Goal: Information Seeking & Learning: Learn about a topic

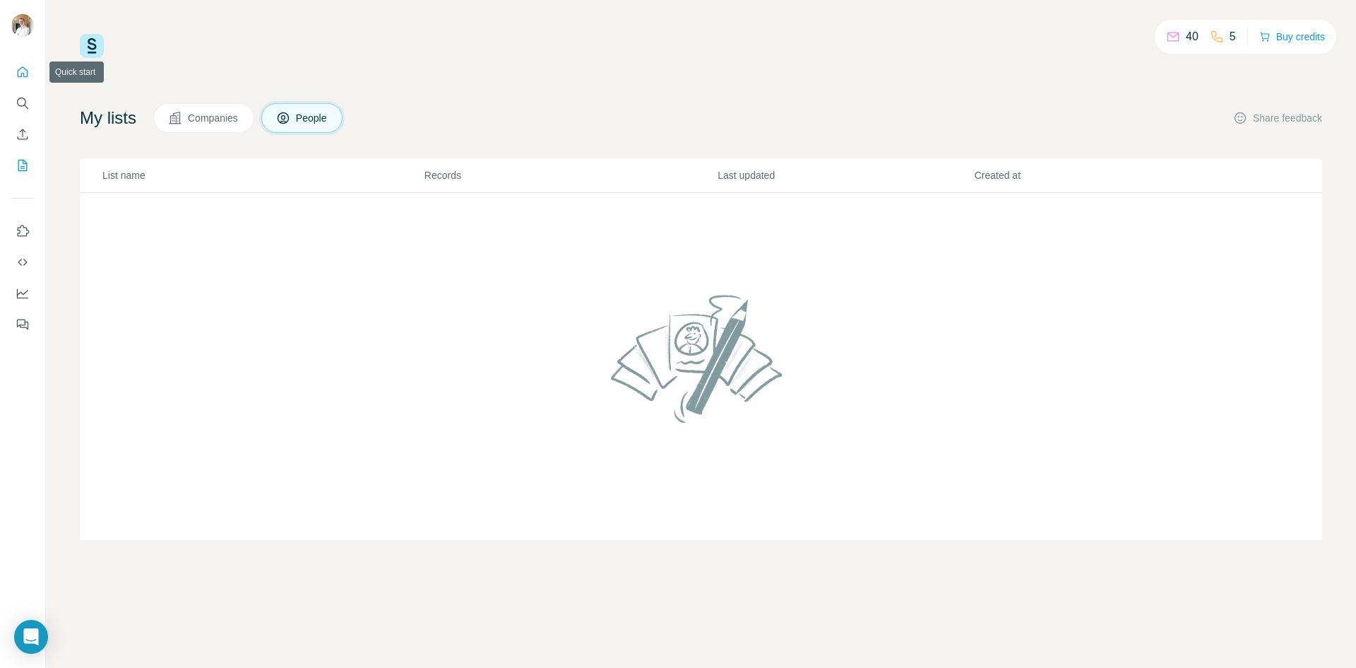
click at [20, 66] on icon "Quick start" at bounding box center [23, 72] width 14 height 14
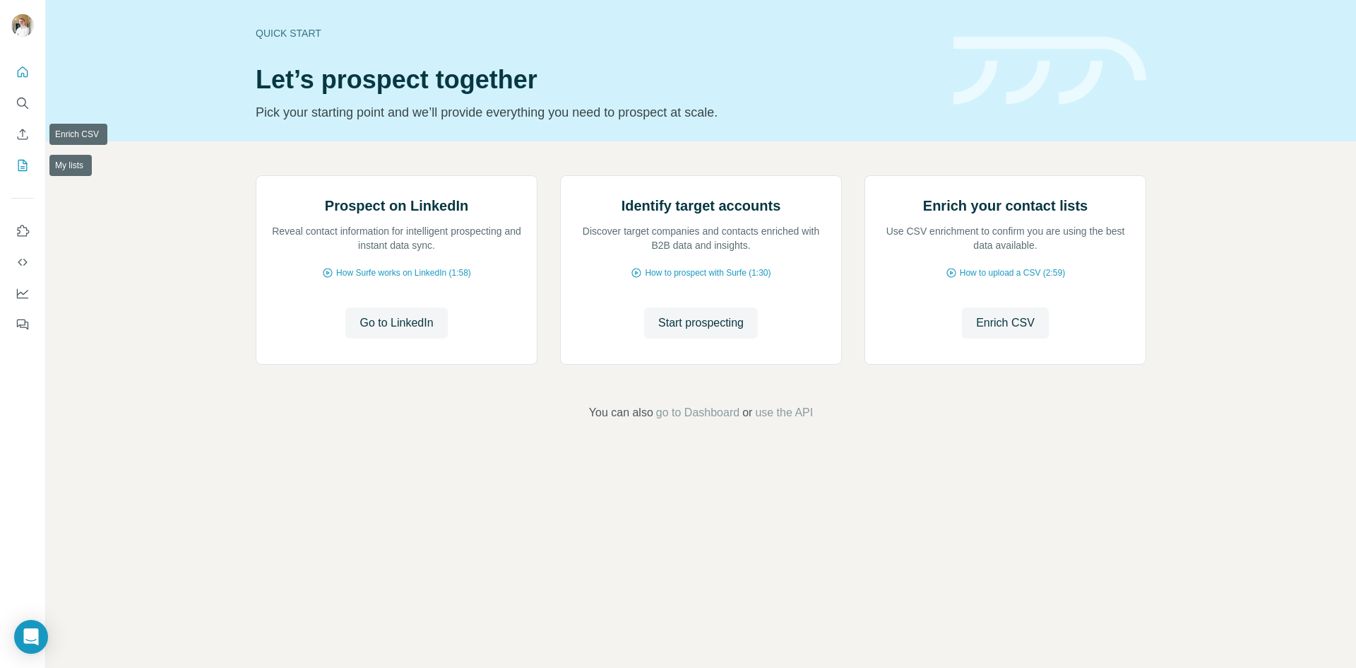
click at [22, 170] on icon "My lists" at bounding box center [22, 165] width 9 height 11
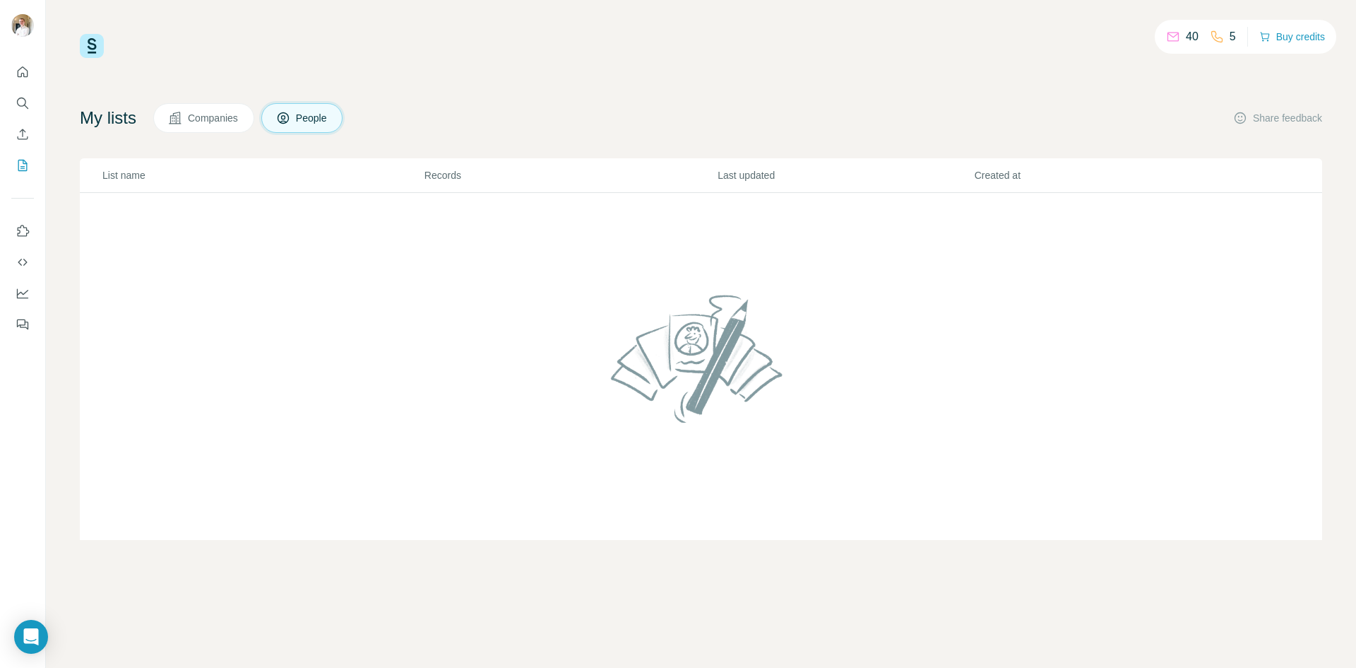
click at [228, 124] on span "Companies" at bounding box center [214, 118] width 52 height 14
click at [289, 118] on icon at bounding box center [283, 117] width 11 height 11
click at [461, 35] on div "40 5 Buy credits" at bounding box center [701, 46] width 1243 height 24
click at [31, 73] on button "Quick start" at bounding box center [22, 71] width 23 height 25
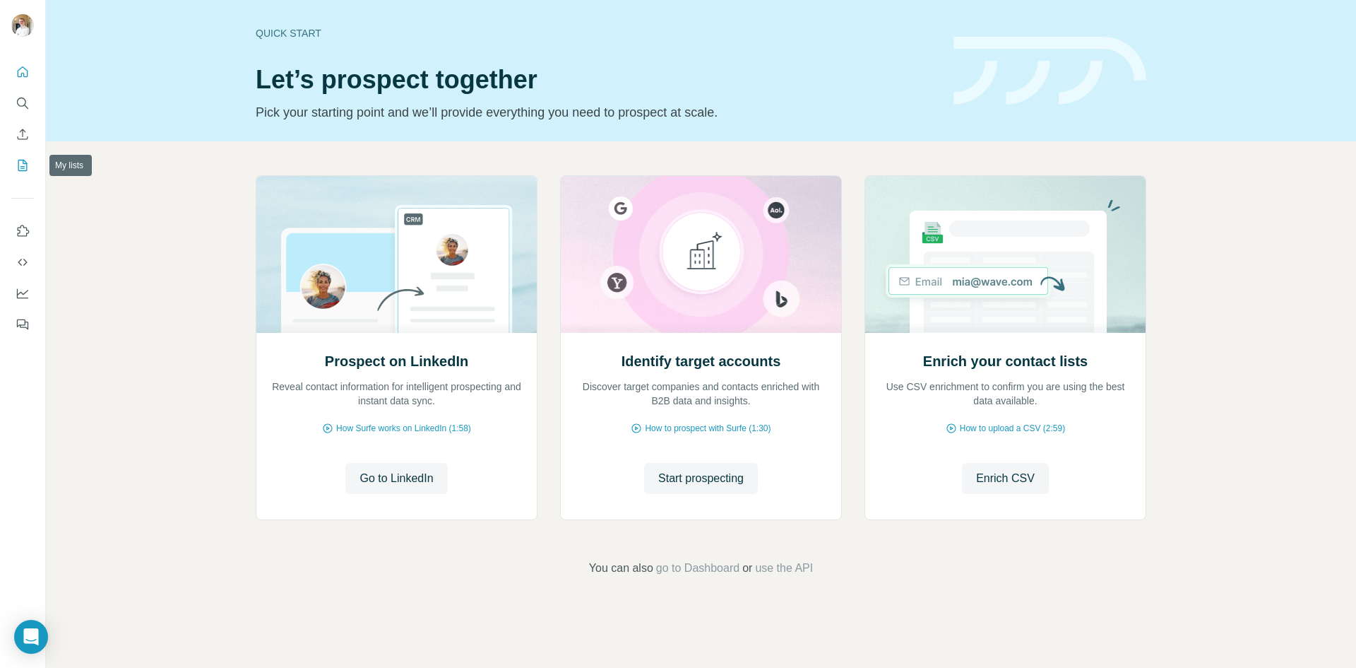
click at [16, 162] on icon "My lists" at bounding box center [23, 165] width 14 height 14
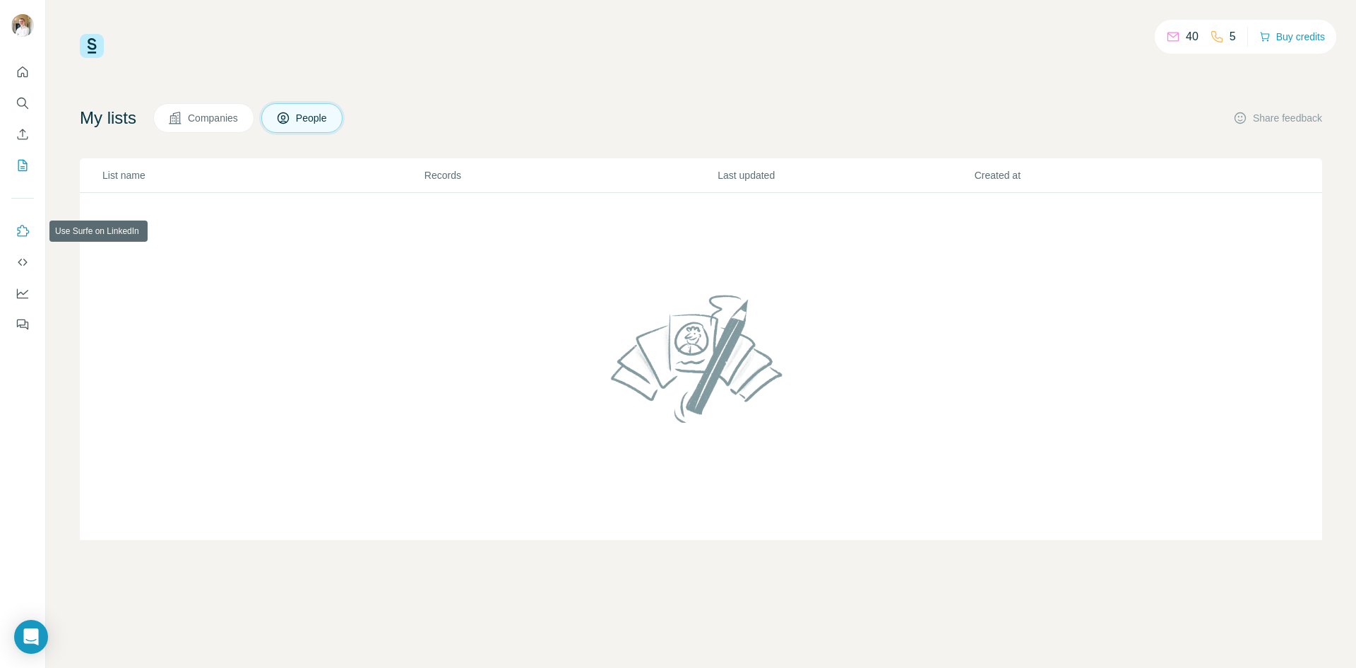
click at [26, 232] on icon "Use Surfe on LinkedIn" at bounding box center [23, 231] width 14 height 14
click at [487, 78] on div "40 5 Buy credits My lists Companies People Share feedback List name Records Las…" at bounding box center [701, 287] width 1243 height 506
click at [23, 71] on icon "Quick start" at bounding box center [23, 72] width 14 height 14
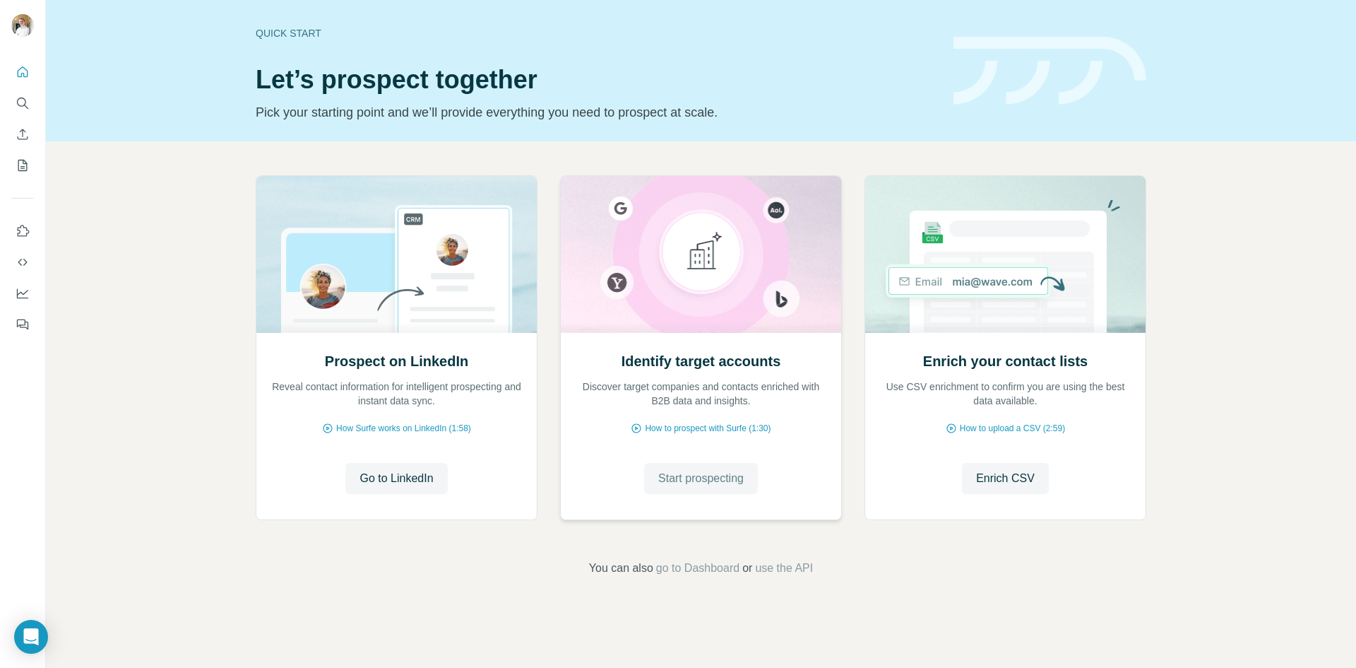
click at [697, 477] on span "Start prospecting" at bounding box center [700, 478] width 85 height 17
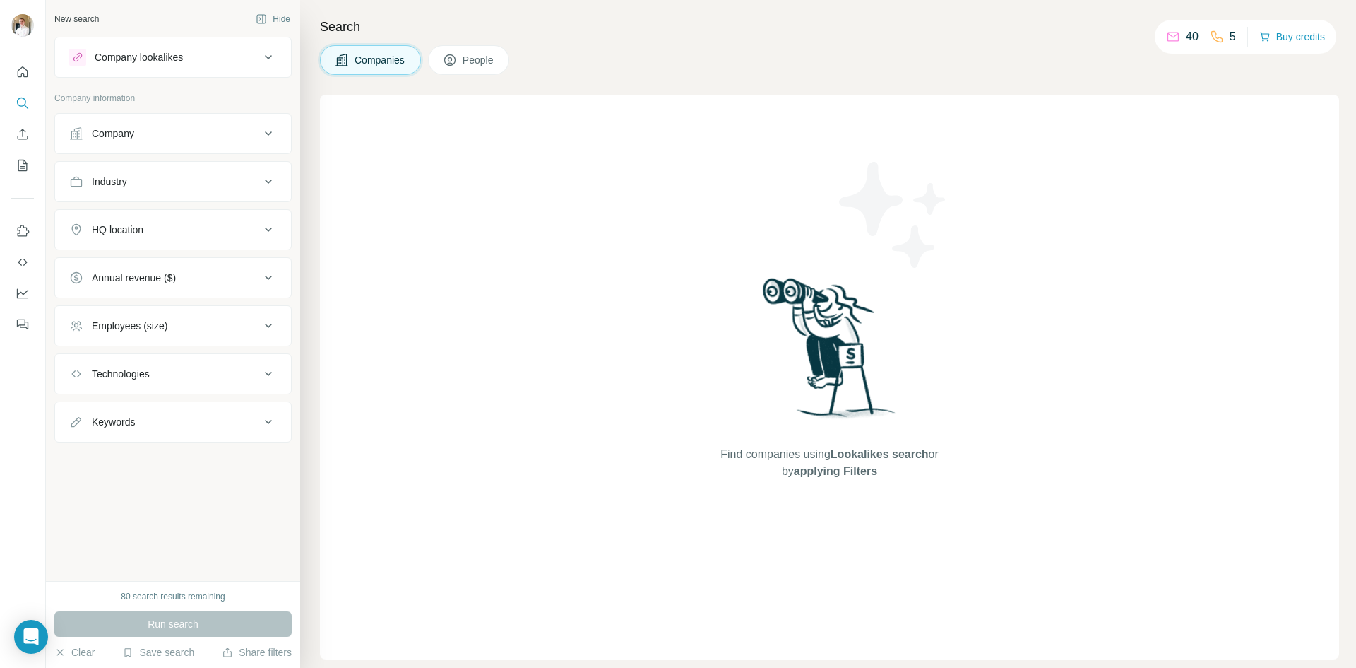
click at [201, 45] on button "Company lookalikes" at bounding box center [173, 57] width 236 height 34
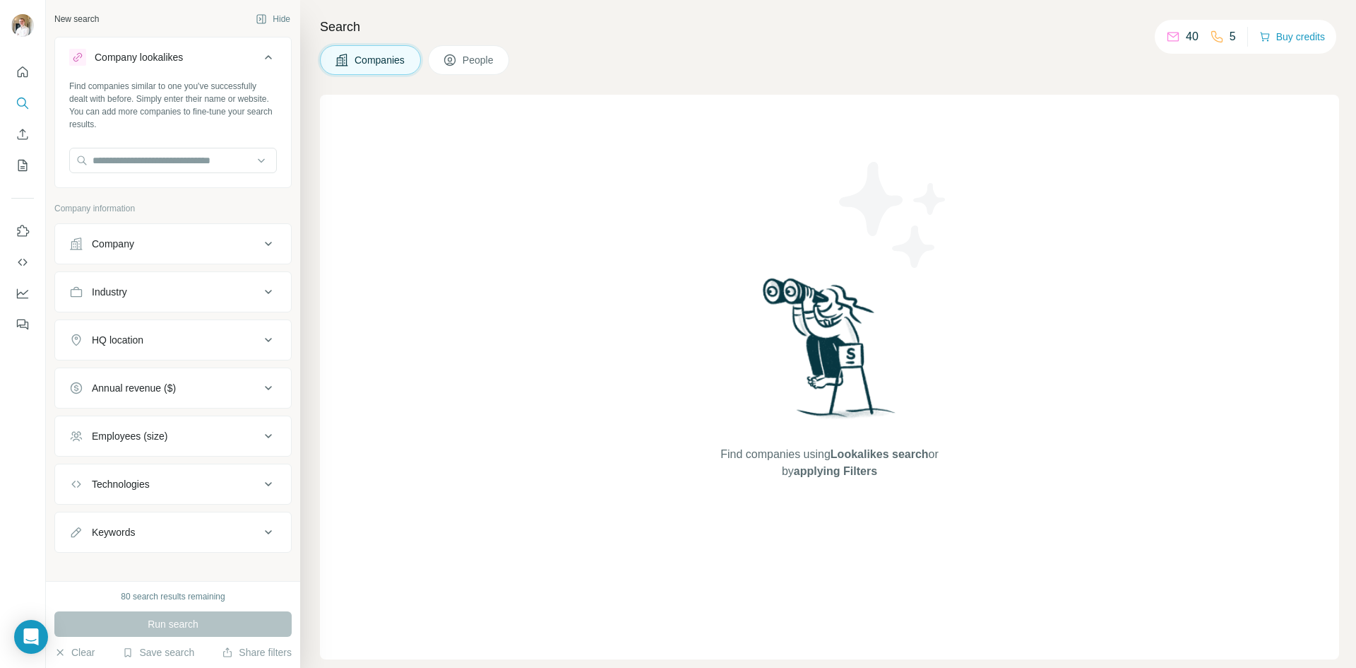
click at [169, 53] on div "Company lookalikes" at bounding box center [139, 57] width 88 height 14
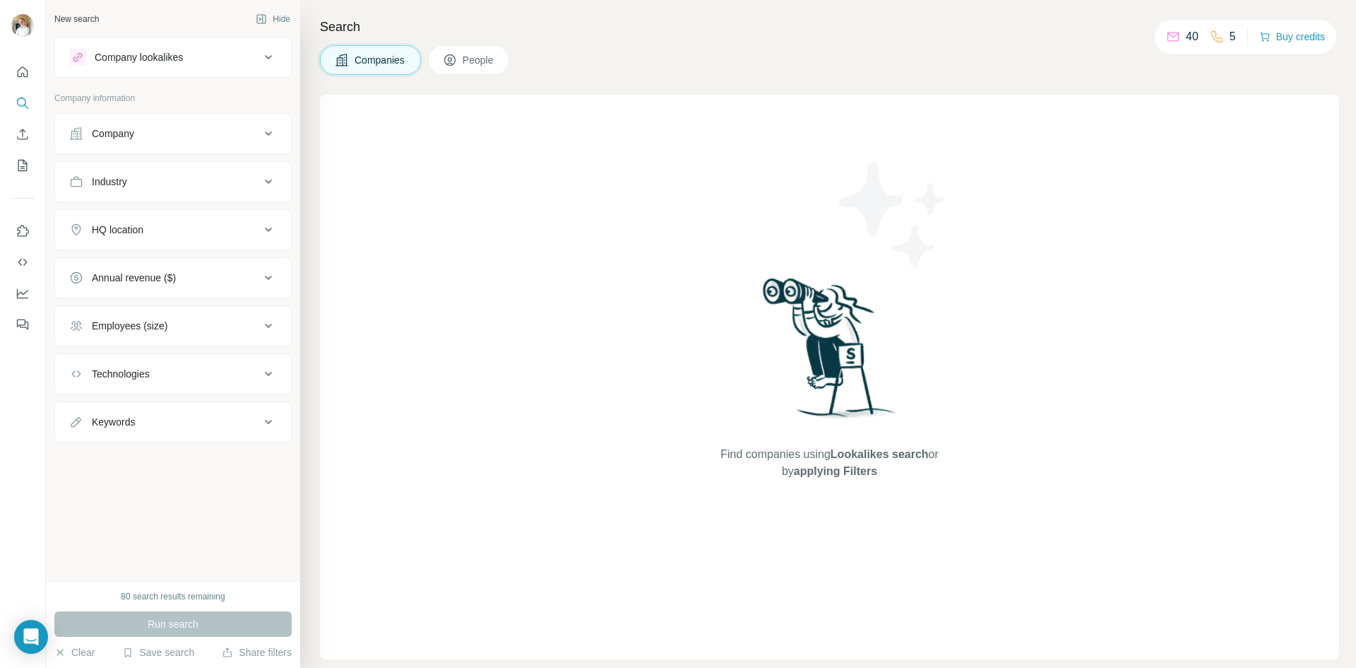
click at [196, 127] on div "Company" at bounding box center [164, 133] width 191 height 14
click at [191, 134] on div "Company" at bounding box center [164, 133] width 191 height 14
click at [141, 173] on button "Industry" at bounding box center [173, 182] width 236 height 34
click at [174, 179] on div "Industry" at bounding box center [164, 181] width 191 height 14
drag, startPoint x: 158, startPoint y: 231, endPoint x: 165, endPoint y: 226, distance: 8.1
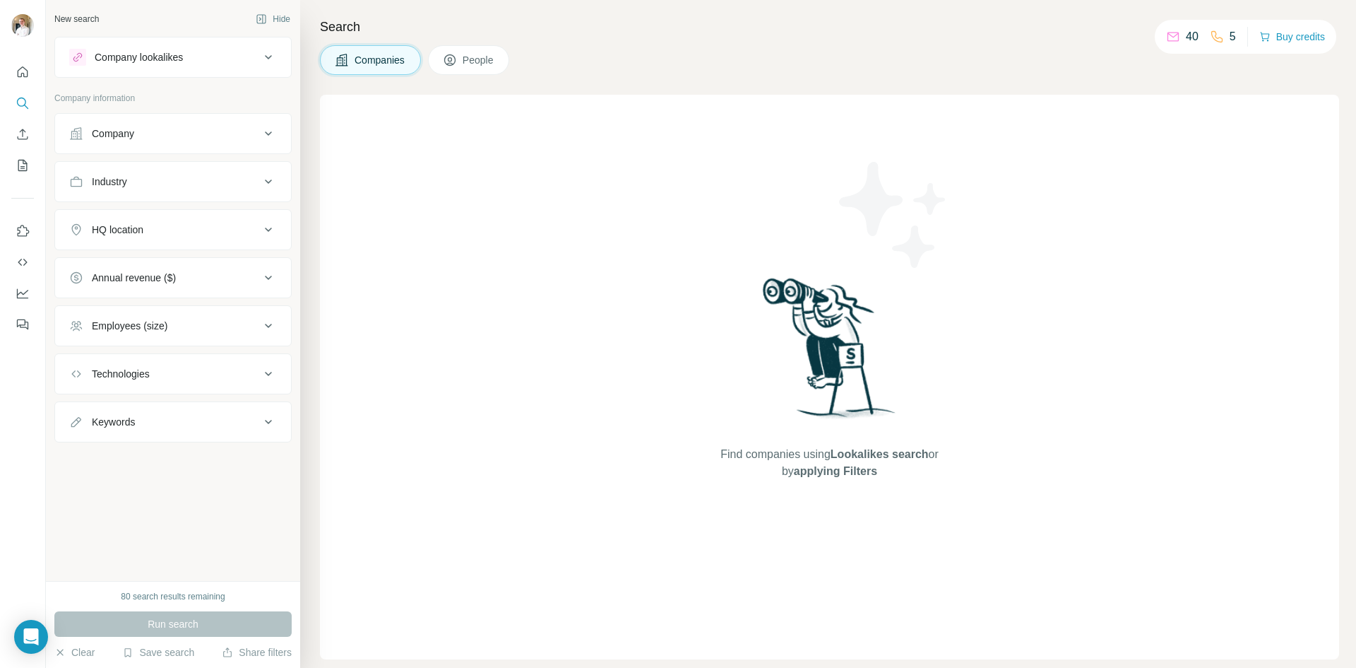
click at [159, 230] on div "HQ location" at bounding box center [164, 230] width 191 height 14
click at [170, 275] on input "text" at bounding box center [173, 264] width 208 height 25
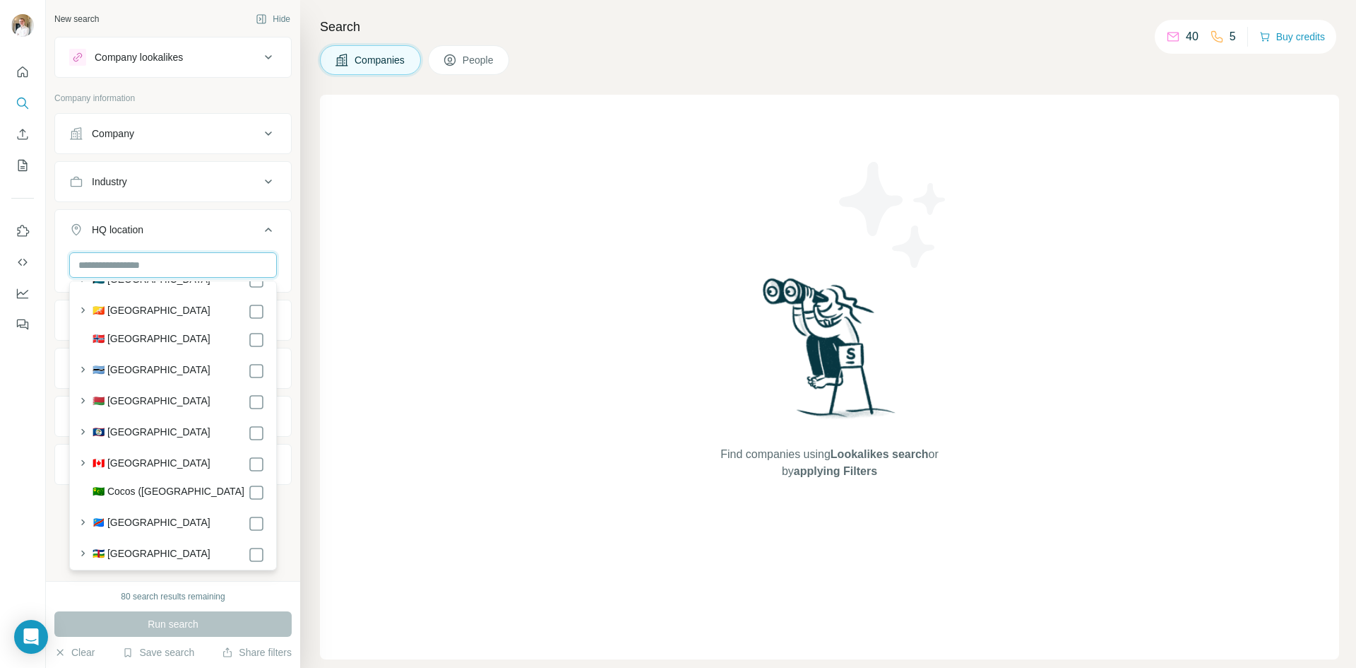
scroll to position [989, 0]
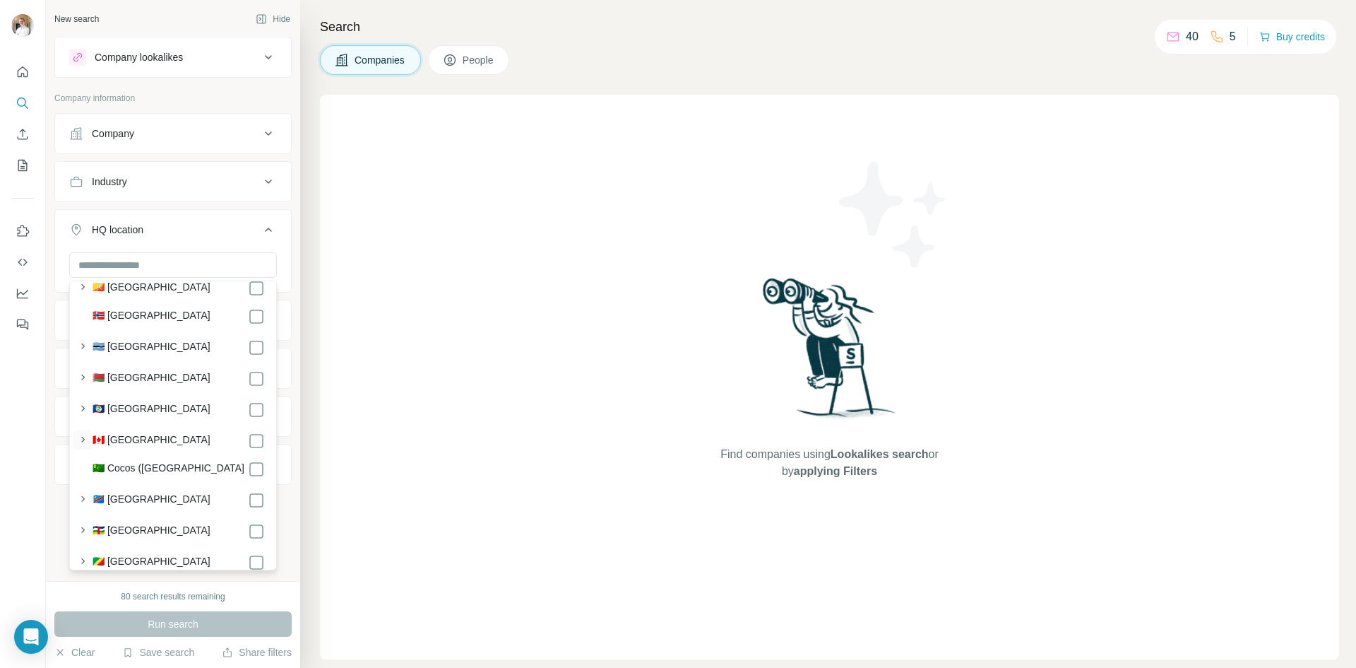
click at [87, 438] on icon "button" at bounding box center [83, 439] width 14 height 14
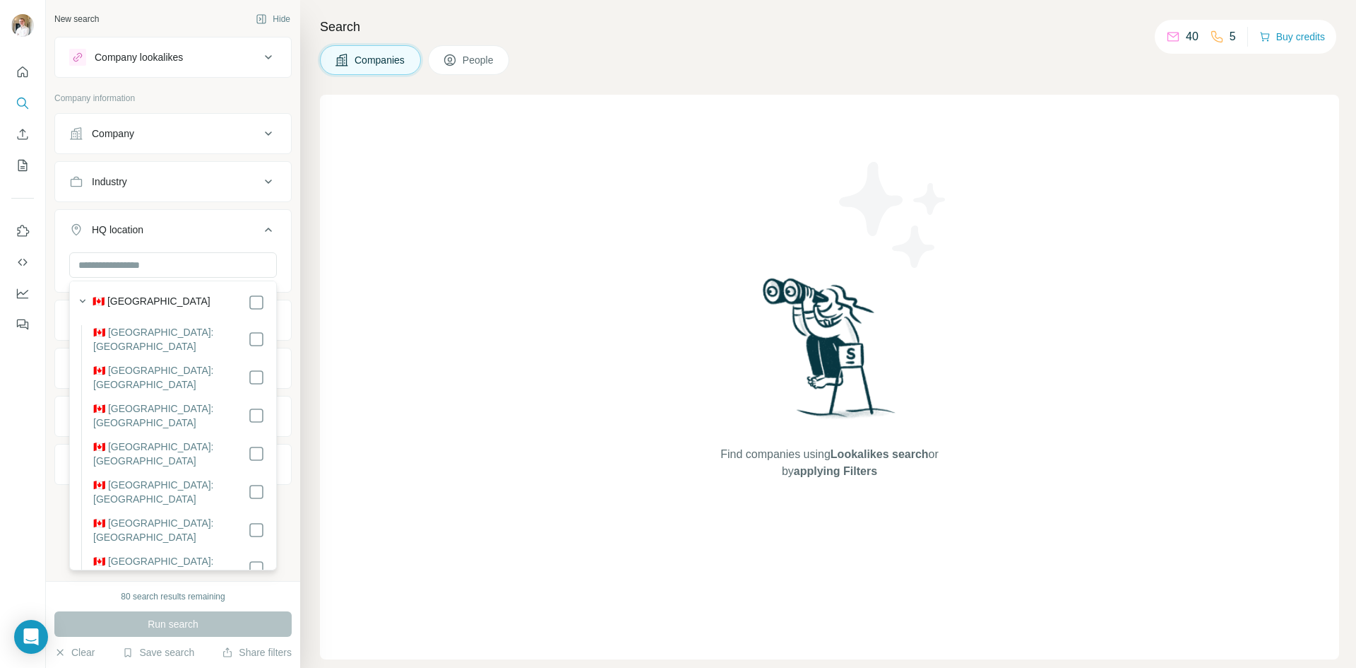
scroll to position [1130, 0]
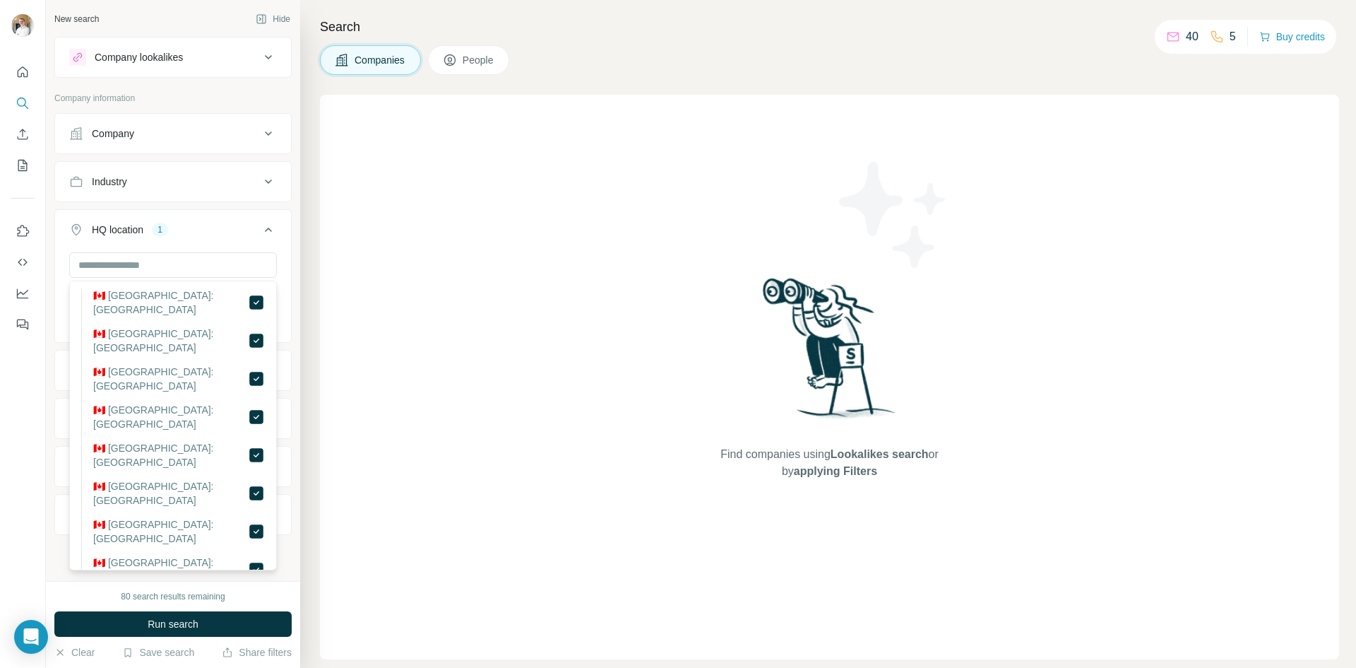
scroll to position [1060, 0]
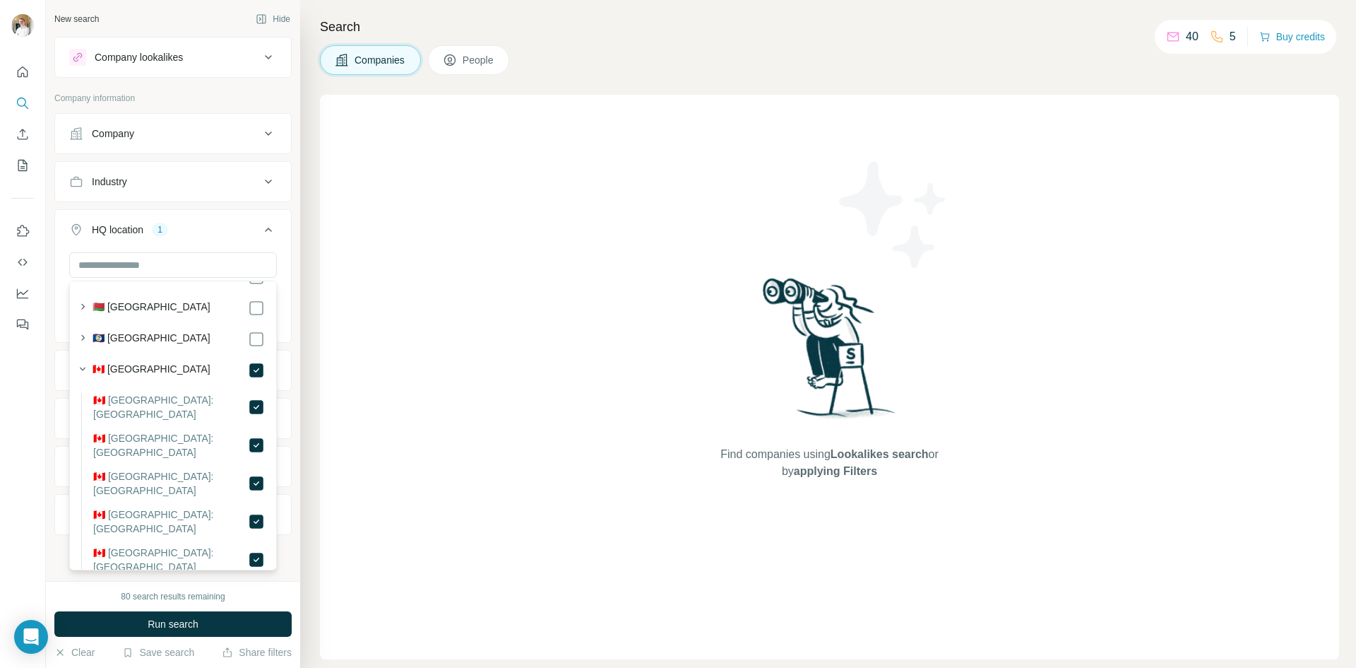
click at [98, 375] on label "🇨🇦 [GEOGRAPHIC_DATA]" at bounding box center [152, 370] width 118 height 17
click at [291, 559] on div "New search Hide Company lookalikes Company information Company Industry HQ loca…" at bounding box center [173, 290] width 254 height 581
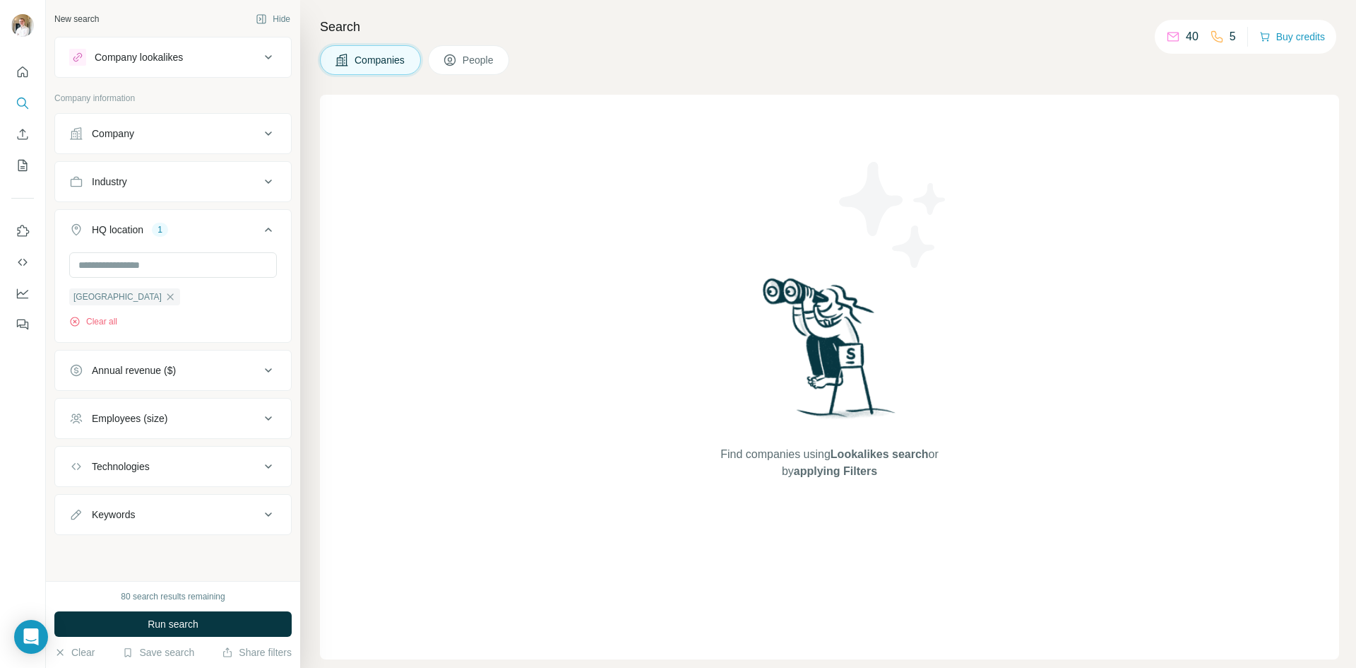
click at [132, 132] on div "Company" at bounding box center [113, 133] width 42 height 14
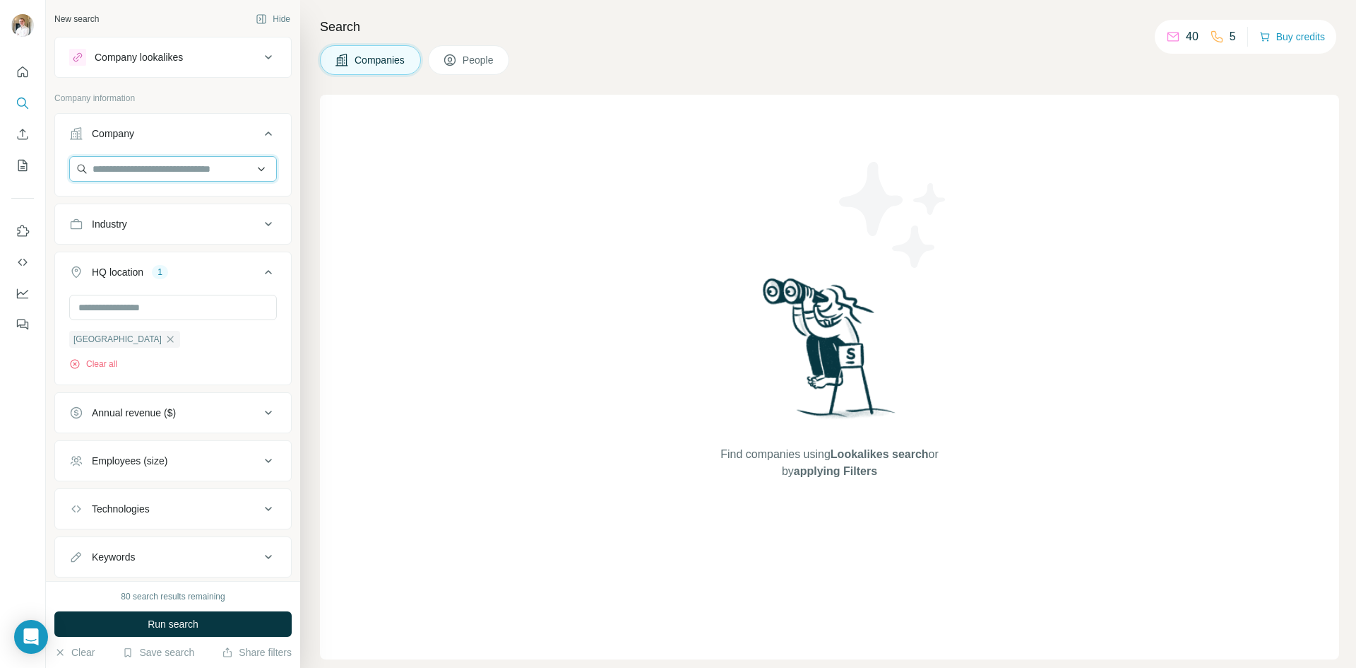
click at [158, 173] on input "text" at bounding box center [173, 168] width 208 height 25
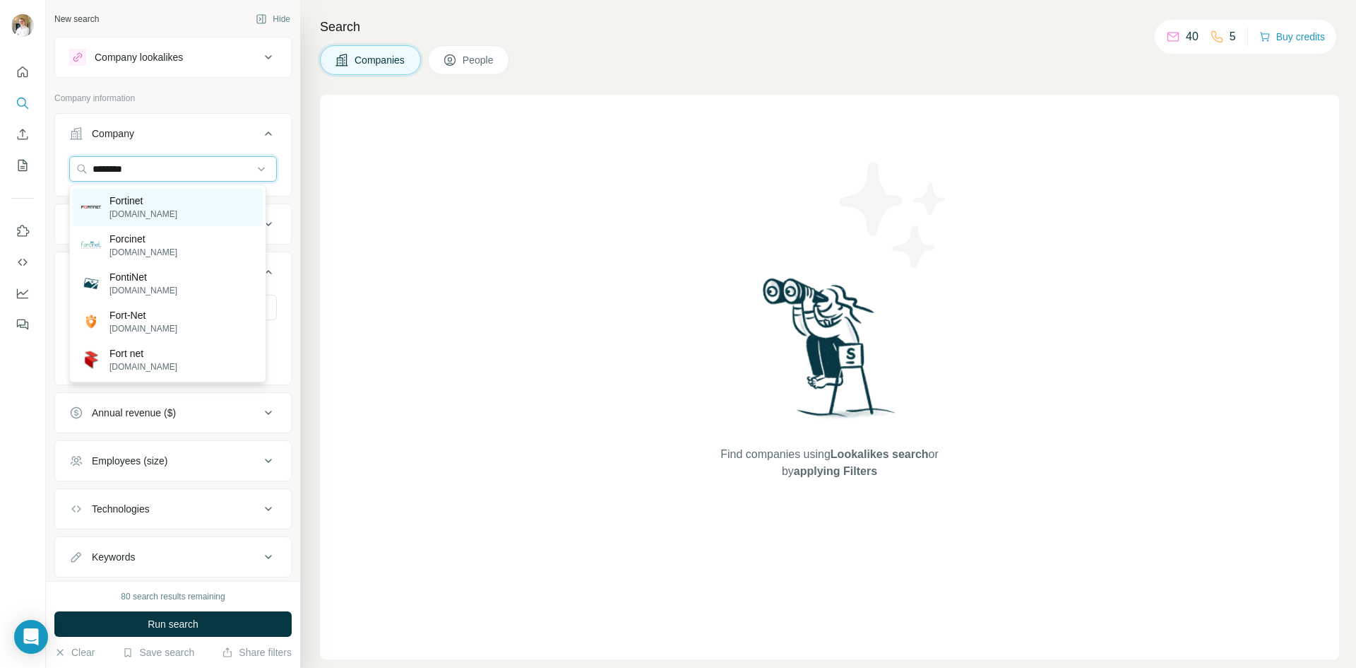
type input "********"
click at [182, 206] on div "Fortinet [DOMAIN_NAME]" at bounding box center [168, 207] width 190 height 38
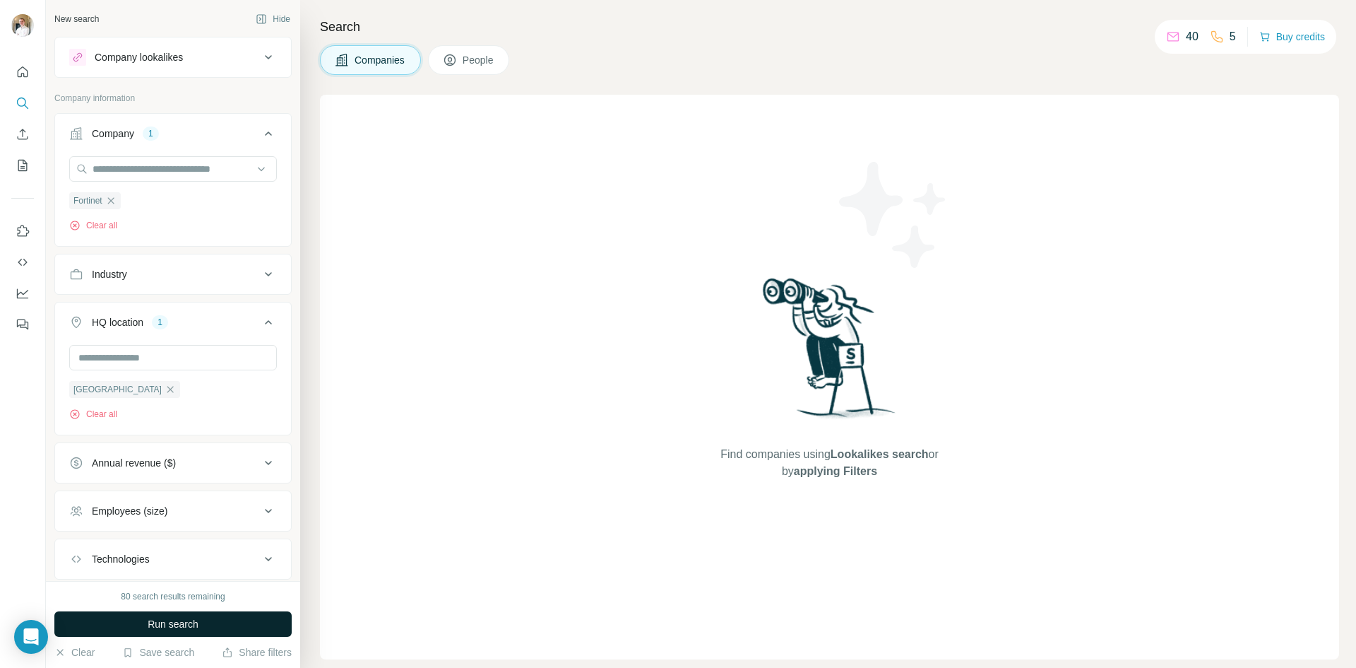
click at [191, 625] on span "Run search" at bounding box center [173, 624] width 51 height 14
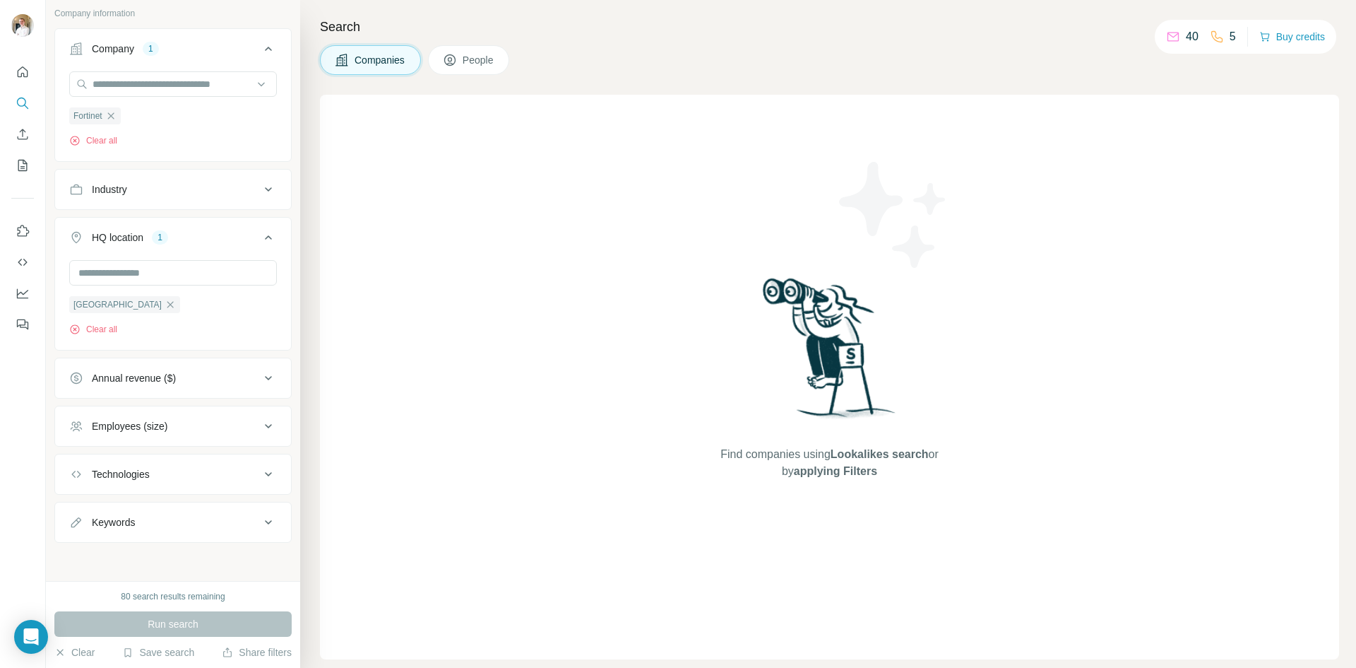
scroll to position [88, 0]
click at [98, 137] on button "Clear all" at bounding box center [93, 139] width 48 height 13
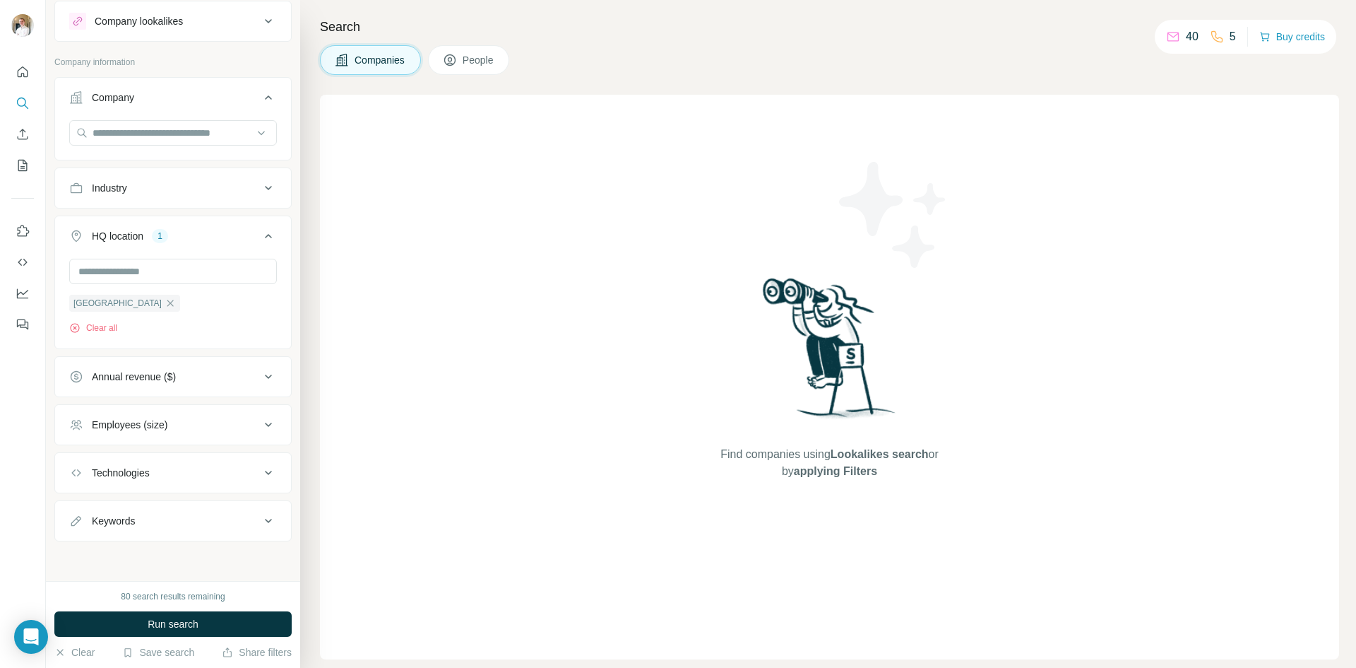
click at [184, 367] on button "Annual revenue ($)" at bounding box center [173, 377] width 236 height 34
click at [184, 374] on div "Annual revenue ($)" at bounding box center [164, 376] width 191 height 14
click at [150, 437] on button "Employees (size)" at bounding box center [173, 425] width 236 height 34
click at [106, 304] on div "[GEOGRAPHIC_DATA]" at bounding box center [124, 302] width 111 height 17
drag, startPoint x: 114, startPoint y: 301, endPoint x: 123, endPoint y: 302, distance: 8.6
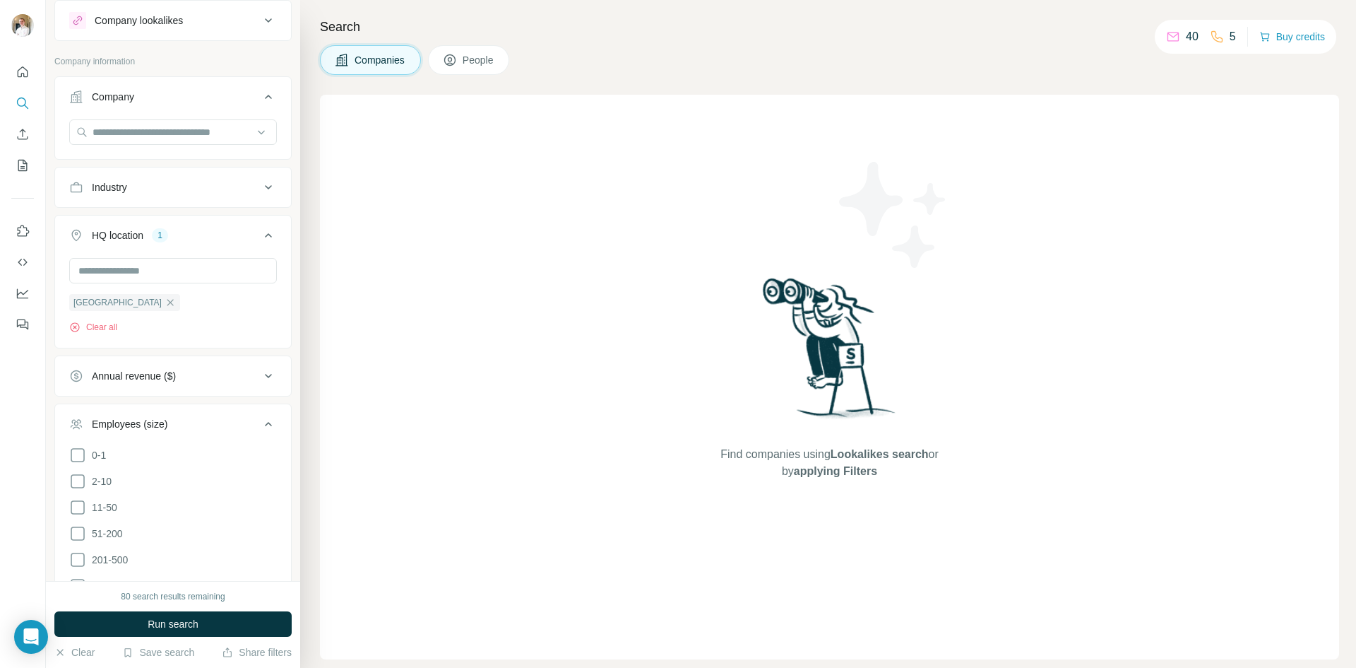
click at [165, 302] on icon "button" at bounding box center [170, 302] width 11 height 11
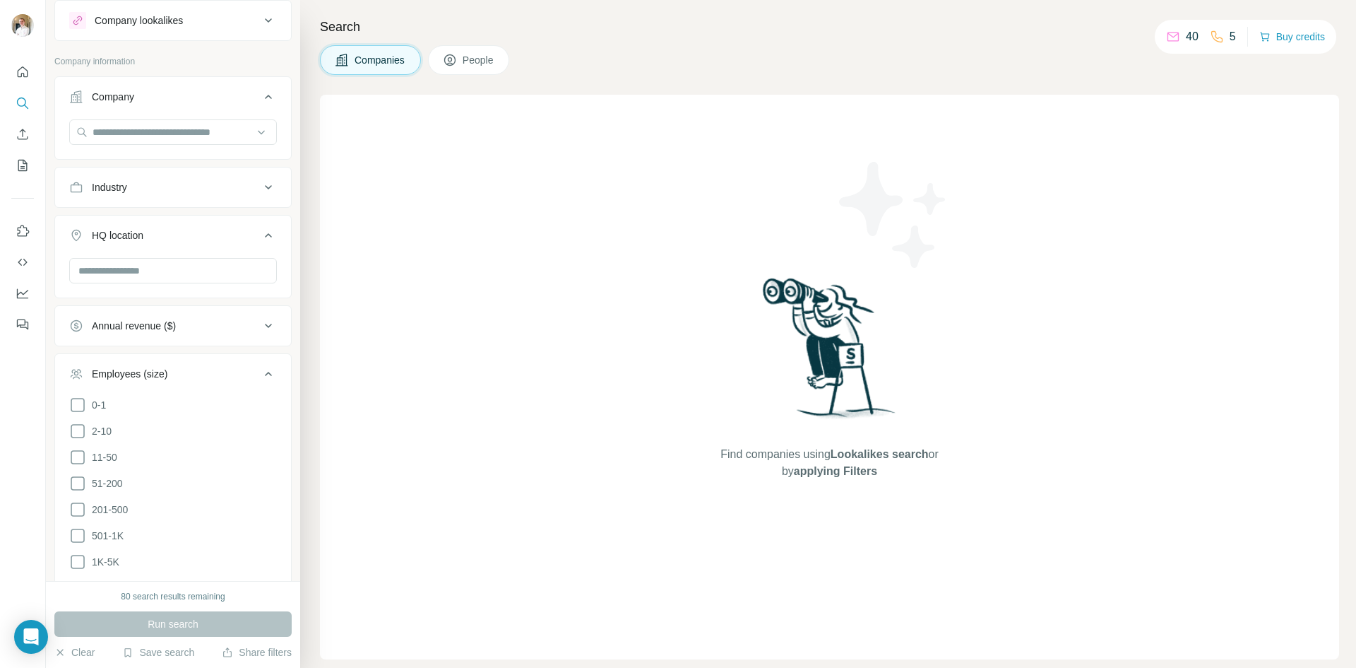
click at [134, 285] on div at bounding box center [173, 272] width 208 height 28
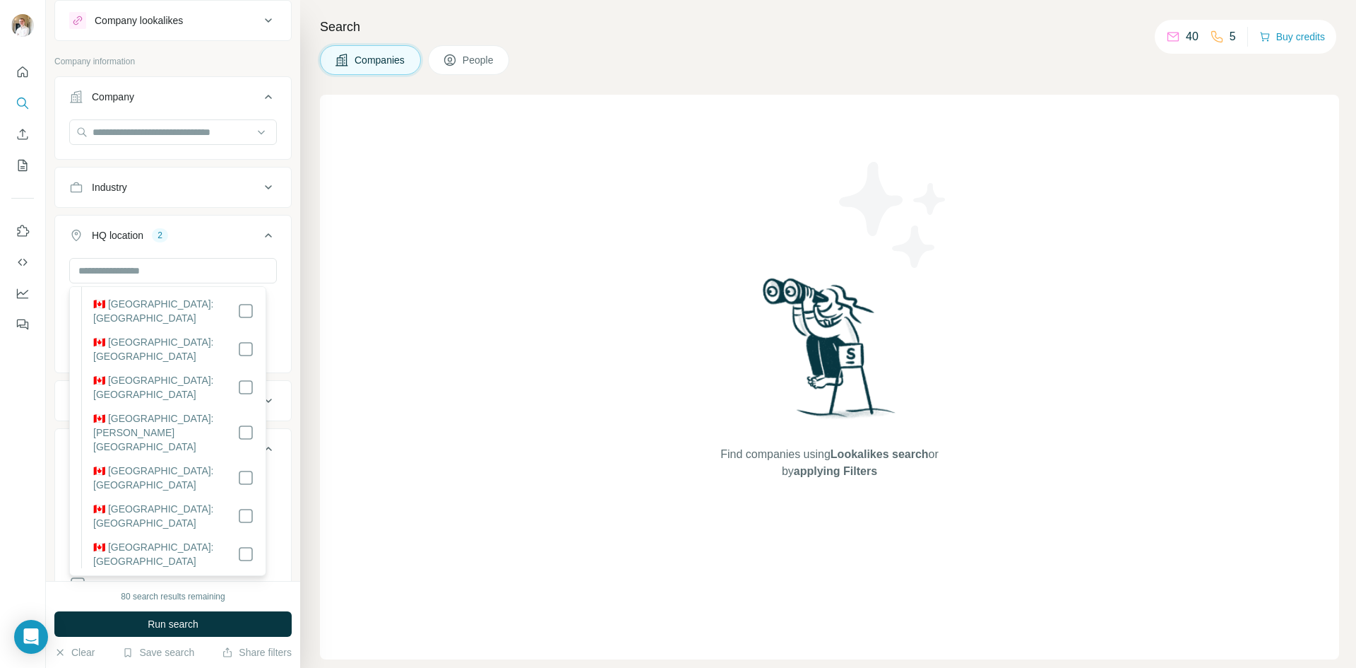
scroll to position [1130, 0]
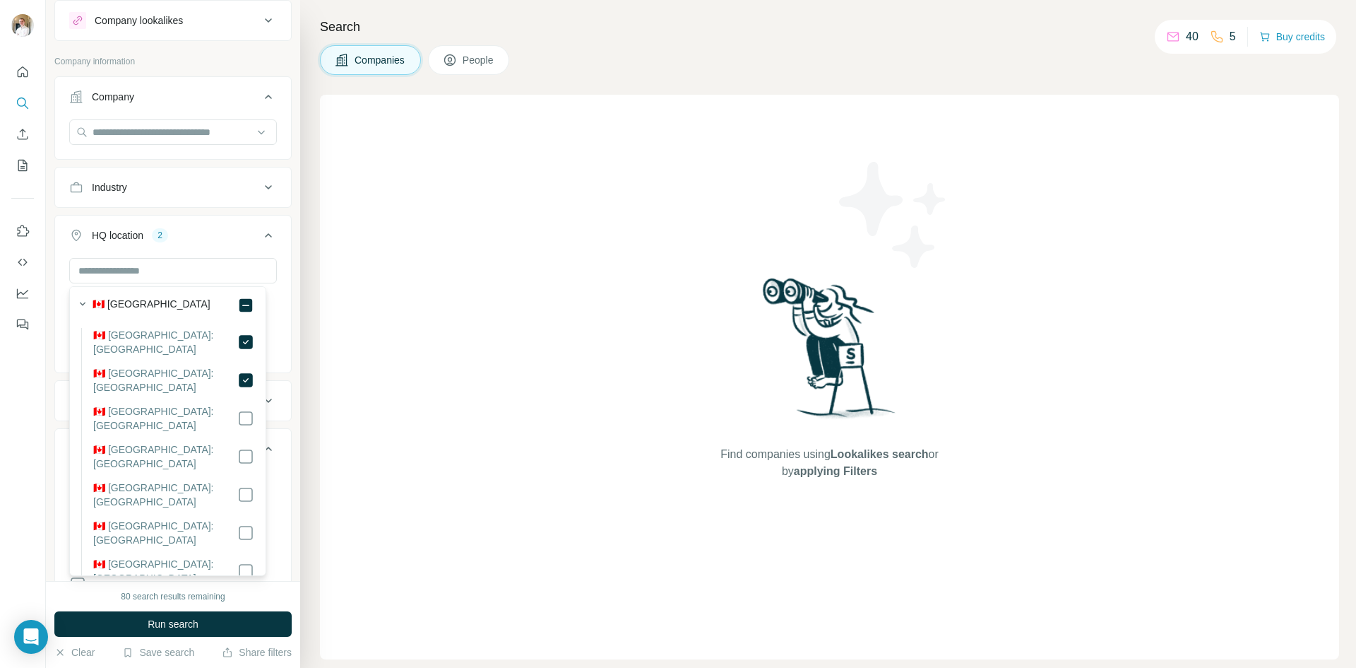
click at [203, 230] on div "HQ location 2" at bounding box center [164, 235] width 191 height 14
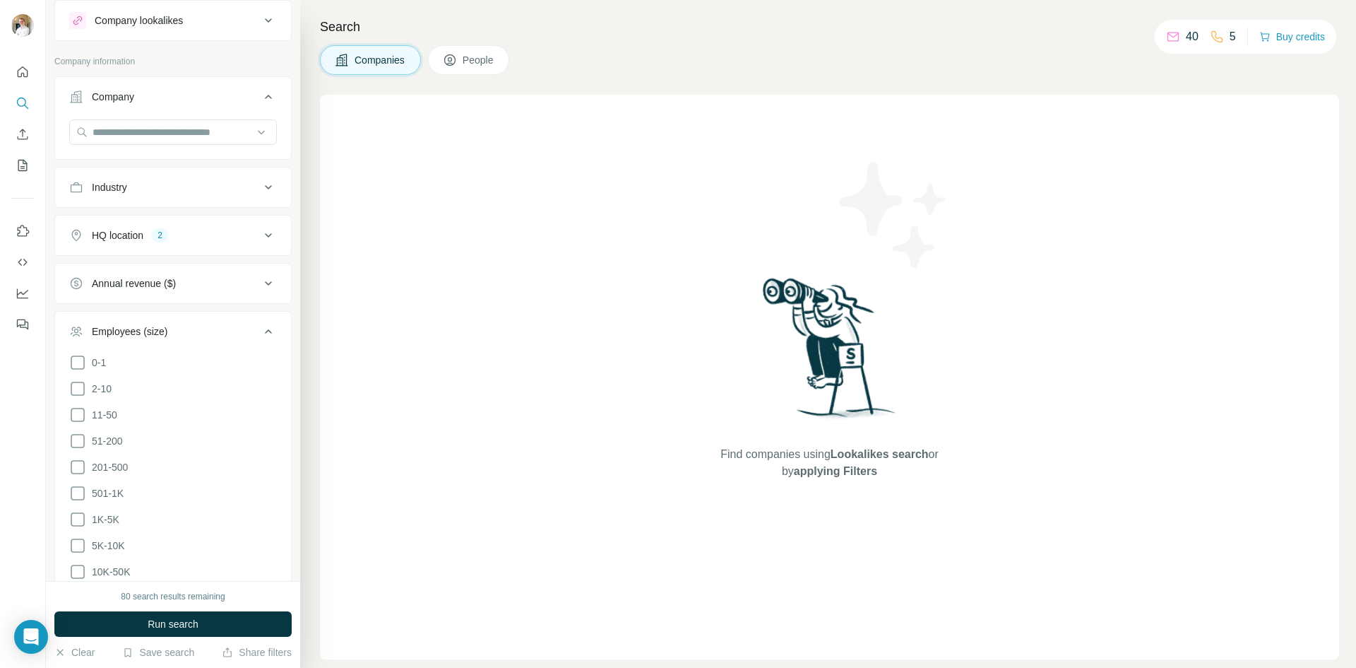
click at [155, 332] on div "Employees (size)" at bounding box center [130, 331] width 76 height 14
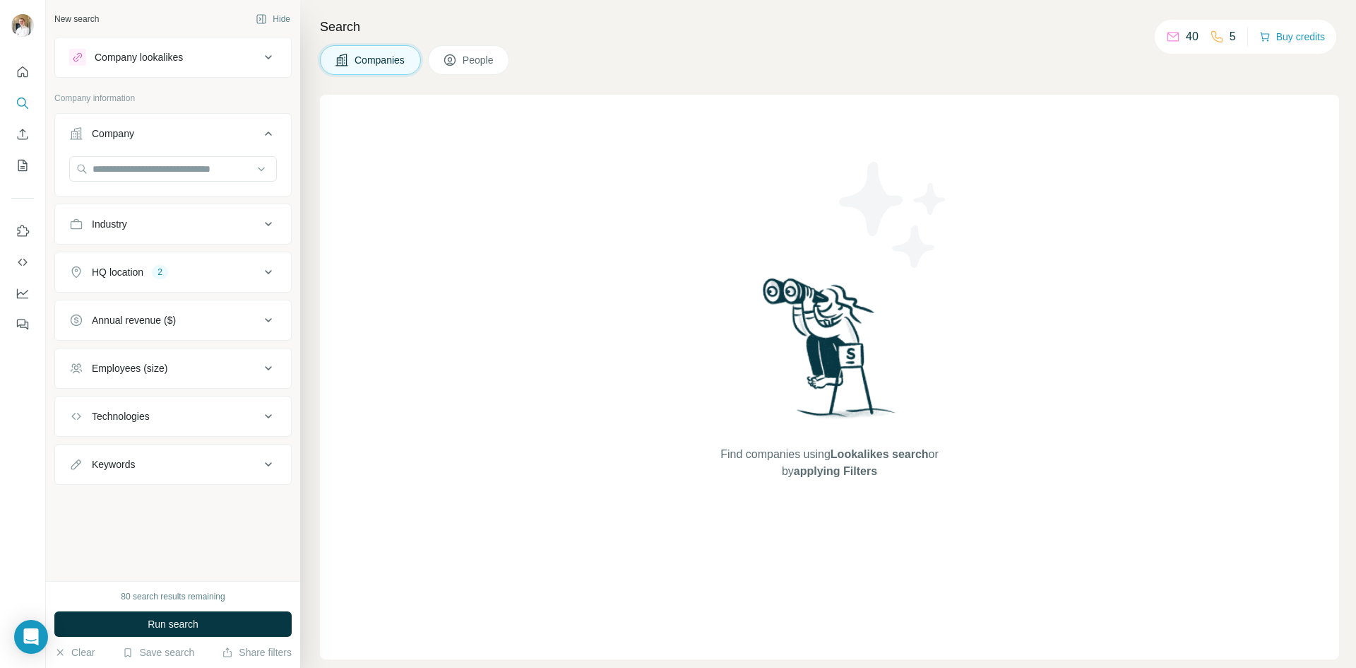
click at [168, 427] on button "Technologies" at bounding box center [173, 416] width 236 height 34
click at [148, 511] on div "Keywords" at bounding box center [164, 506] width 191 height 14
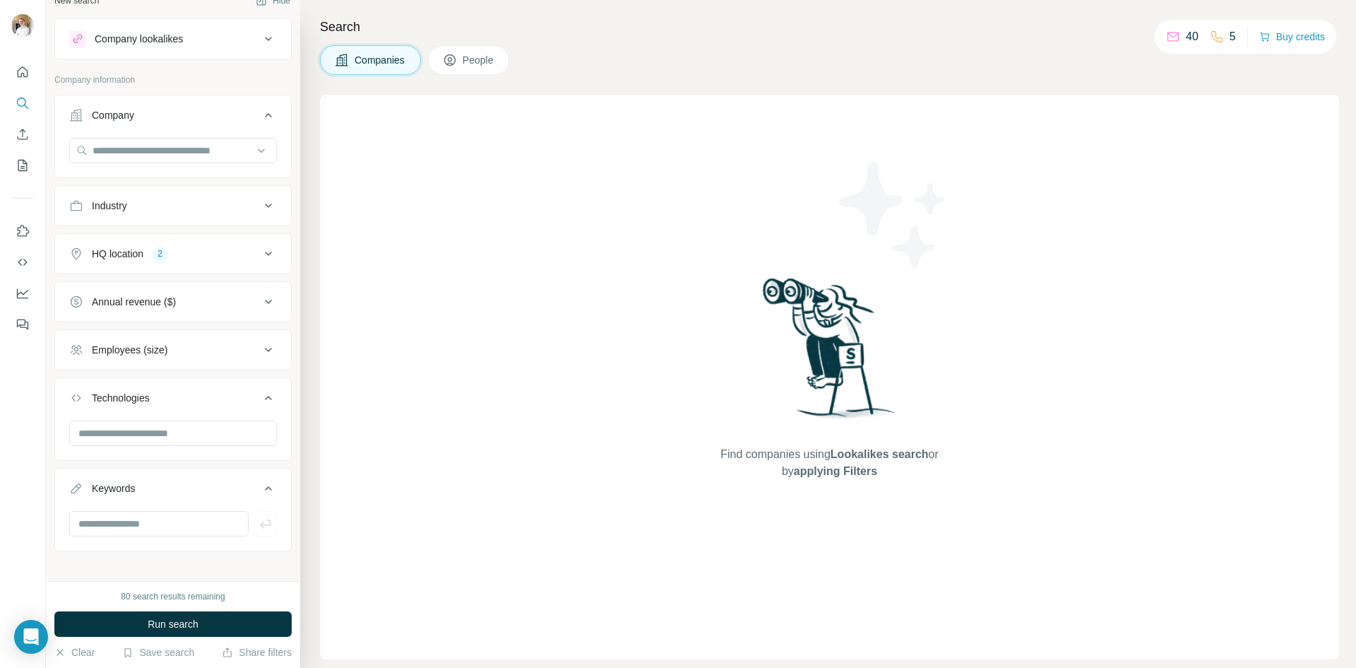
scroll to position [28, 0]
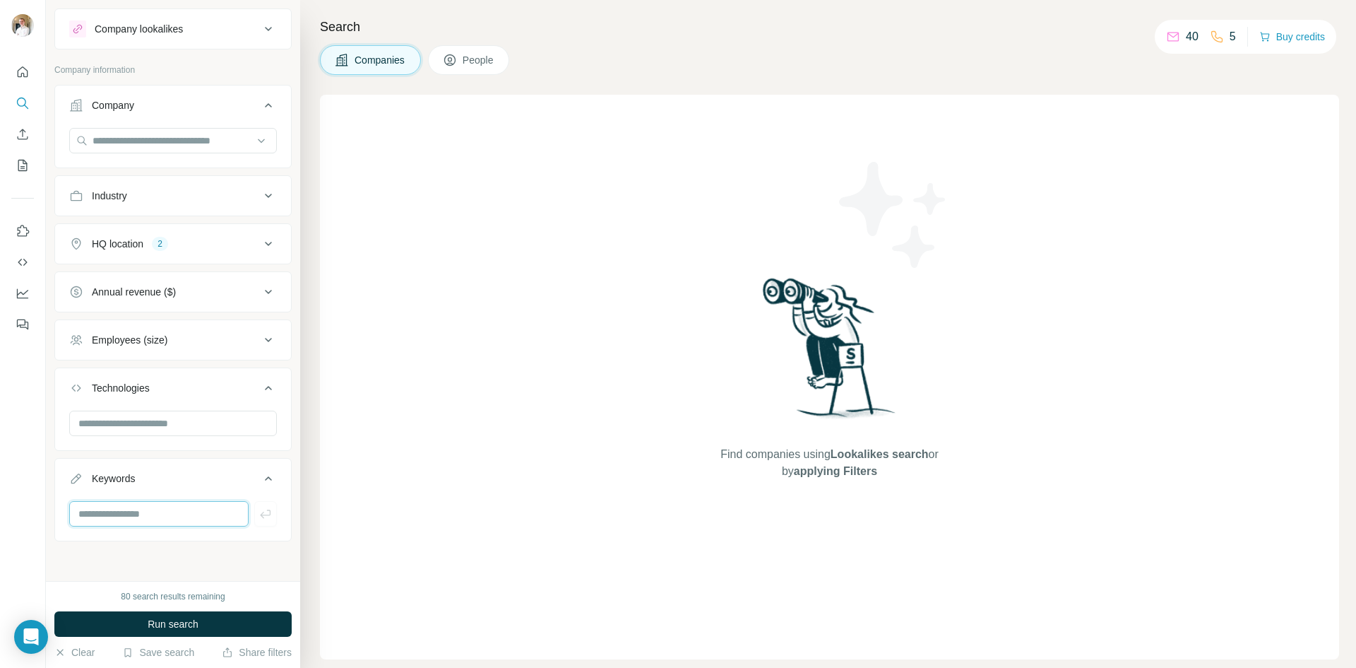
click at [165, 520] on input "text" at bounding box center [158, 513] width 179 height 25
click at [189, 631] on button "Run search" at bounding box center [172, 623] width 237 height 25
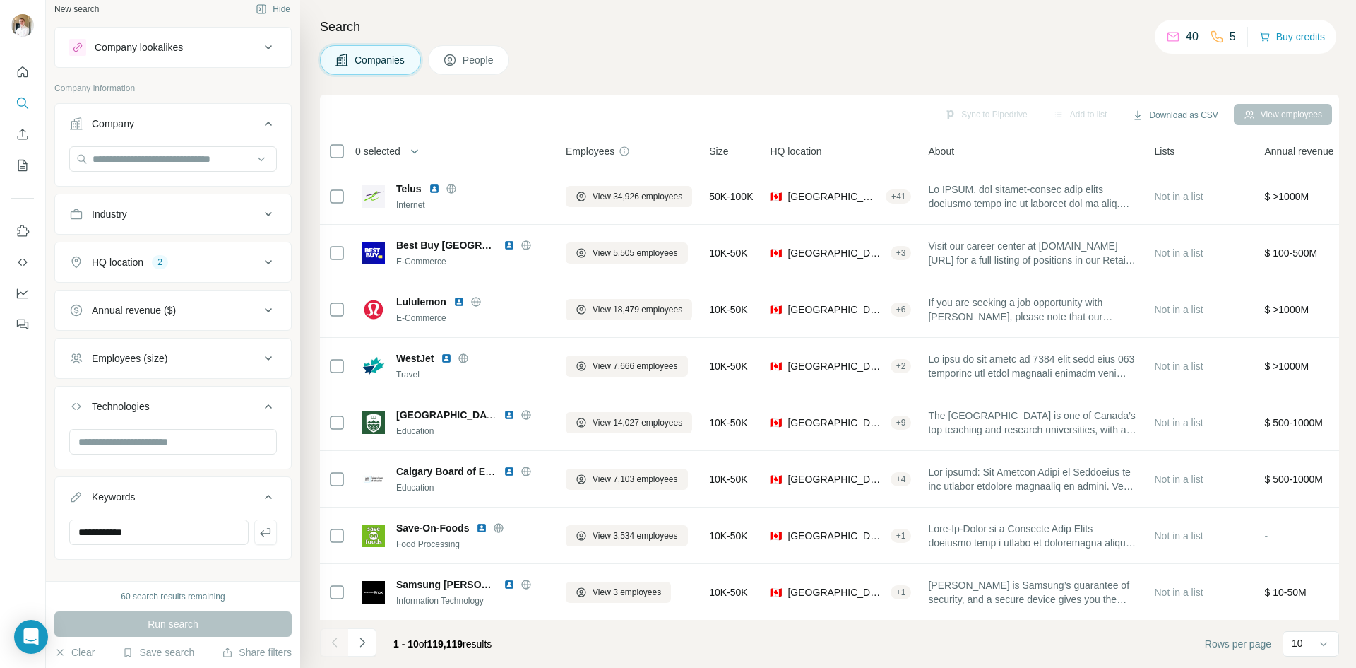
scroll to position [0, 0]
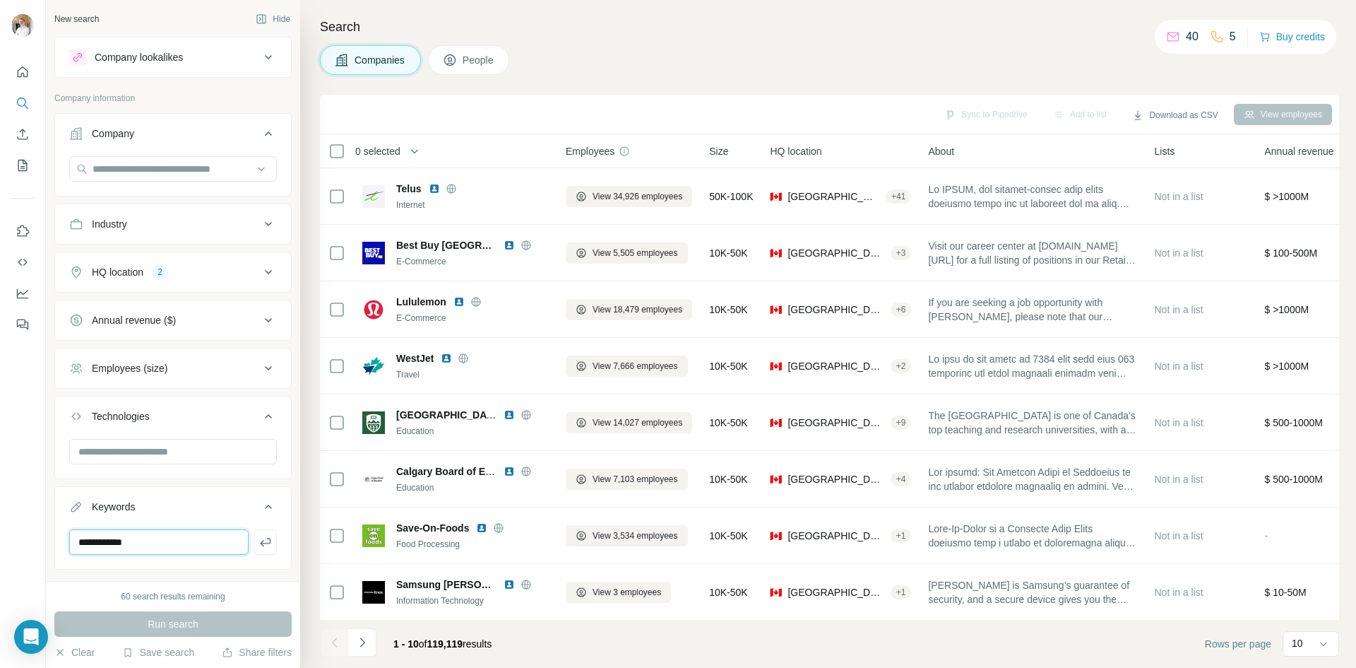
drag, startPoint x: 177, startPoint y: 548, endPoint x: -16, endPoint y: 509, distance: 196.7
click at [0, 509] on html "**********" at bounding box center [678, 334] width 1356 height 668
type input "*"
drag, startPoint x: 163, startPoint y: 164, endPoint x: 181, endPoint y: 162, distance: 17.8
click at [163, 165] on input "text" at bounding box center [173, 168] width 208 height 25
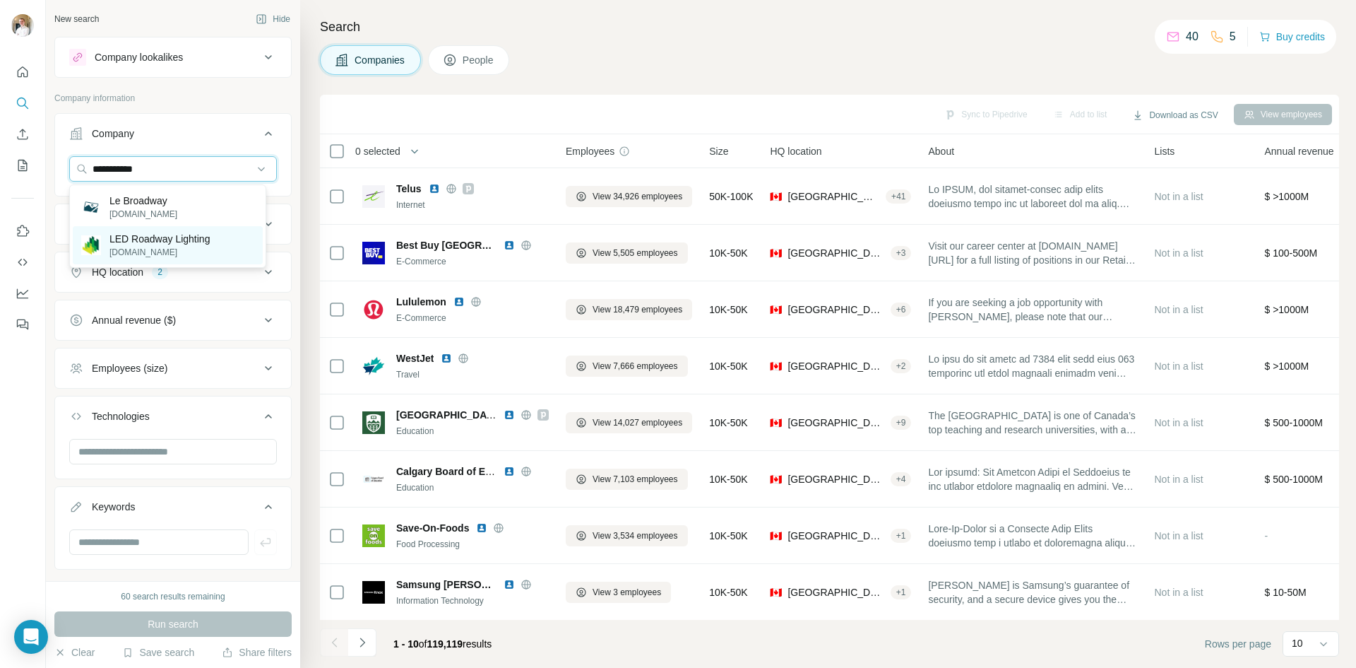
type input "**********"
click at [172, 234] on p "LED Roadway Lighting" at bounding box center [160, 239] width 100 height 14
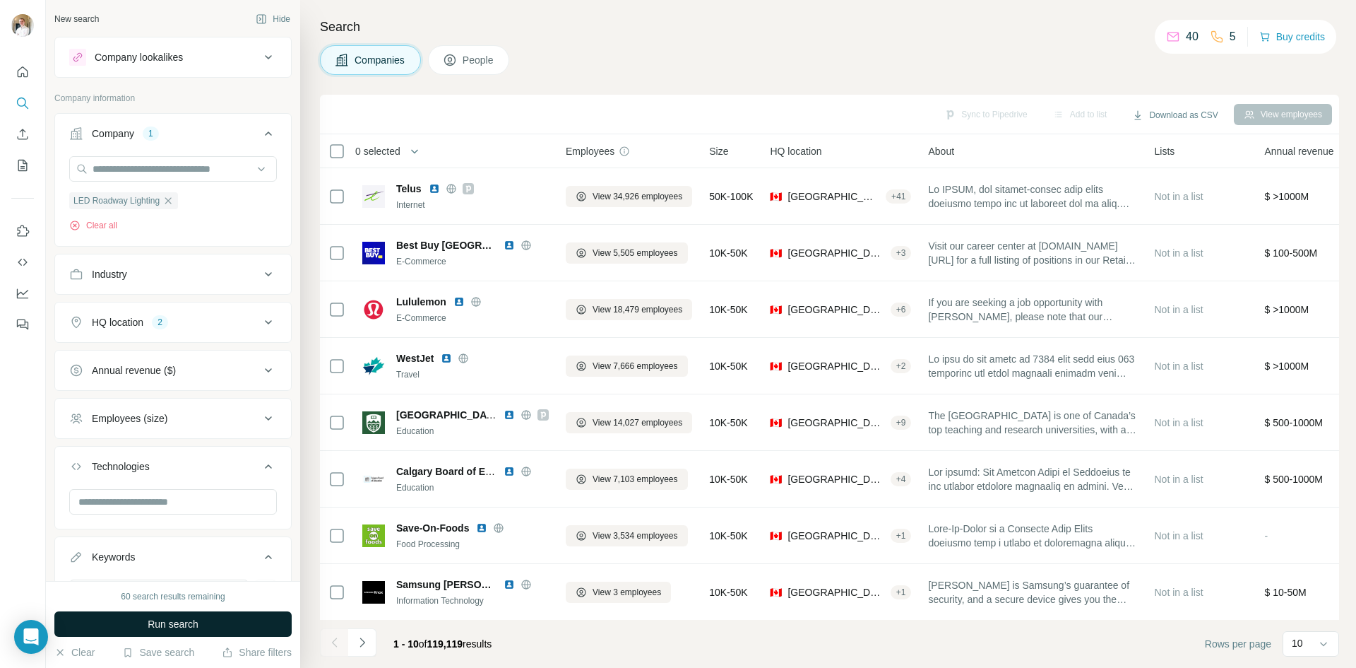
click at [165, 619] on span "Run search" at bounding box center [173, 624] width 51 height 14
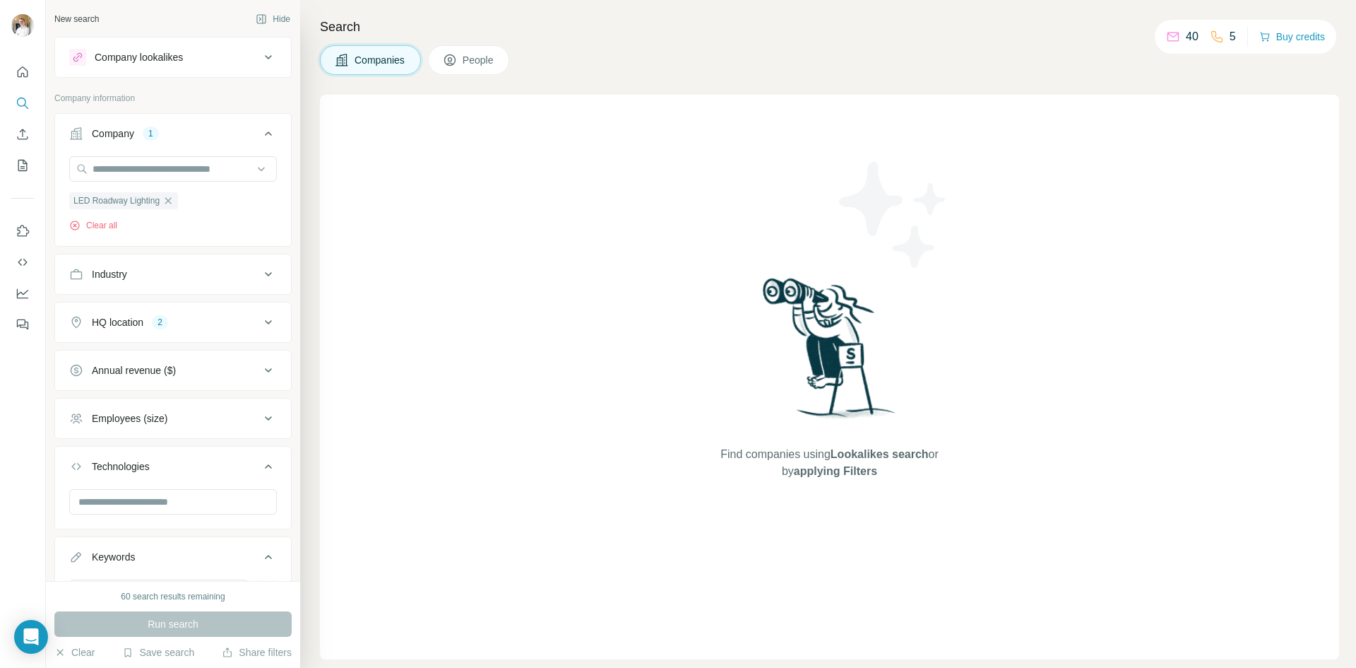
click at [156, 326] on div "2" at bounding box center [160, 322] width 16 height 13
click at [165, 390] on icon "button" at bounding box center [170, 389] width 11 height 11
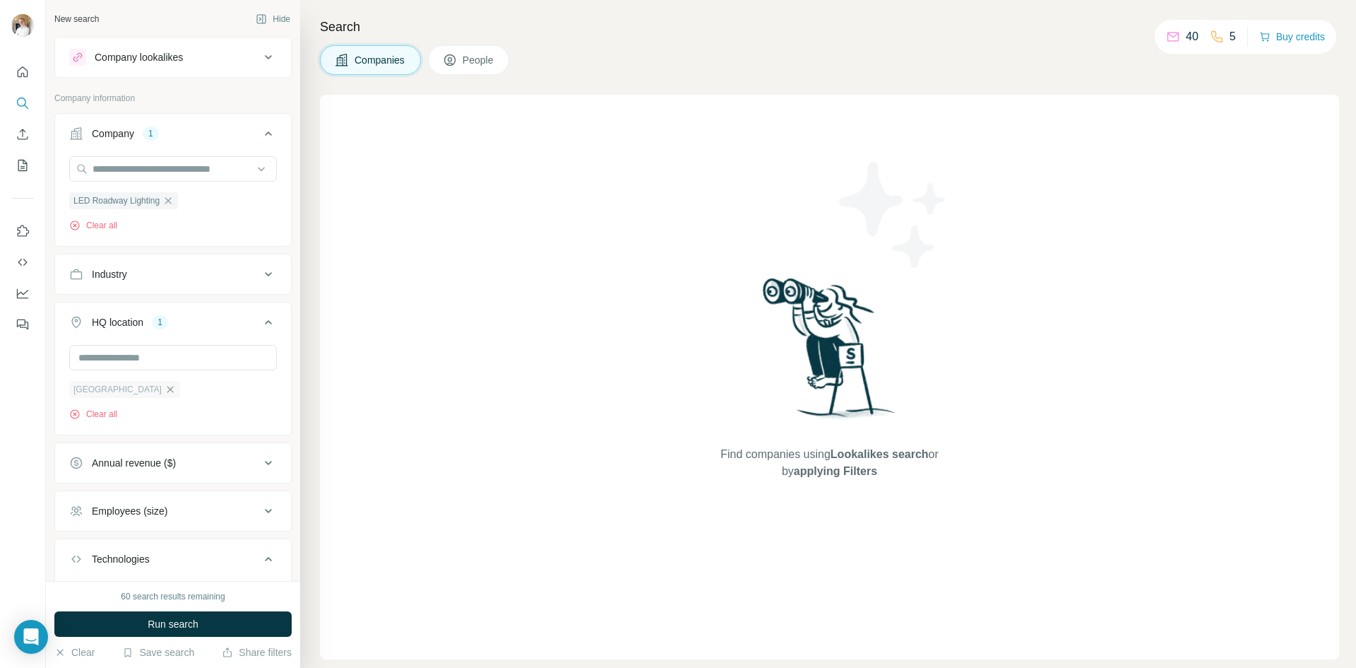
click at [167, 392] on icon "button" at bounding box center [170, 389] width 6 height 6
click at [158, 352] on input "text" at bounding box center [173, 357] width 208 height 25
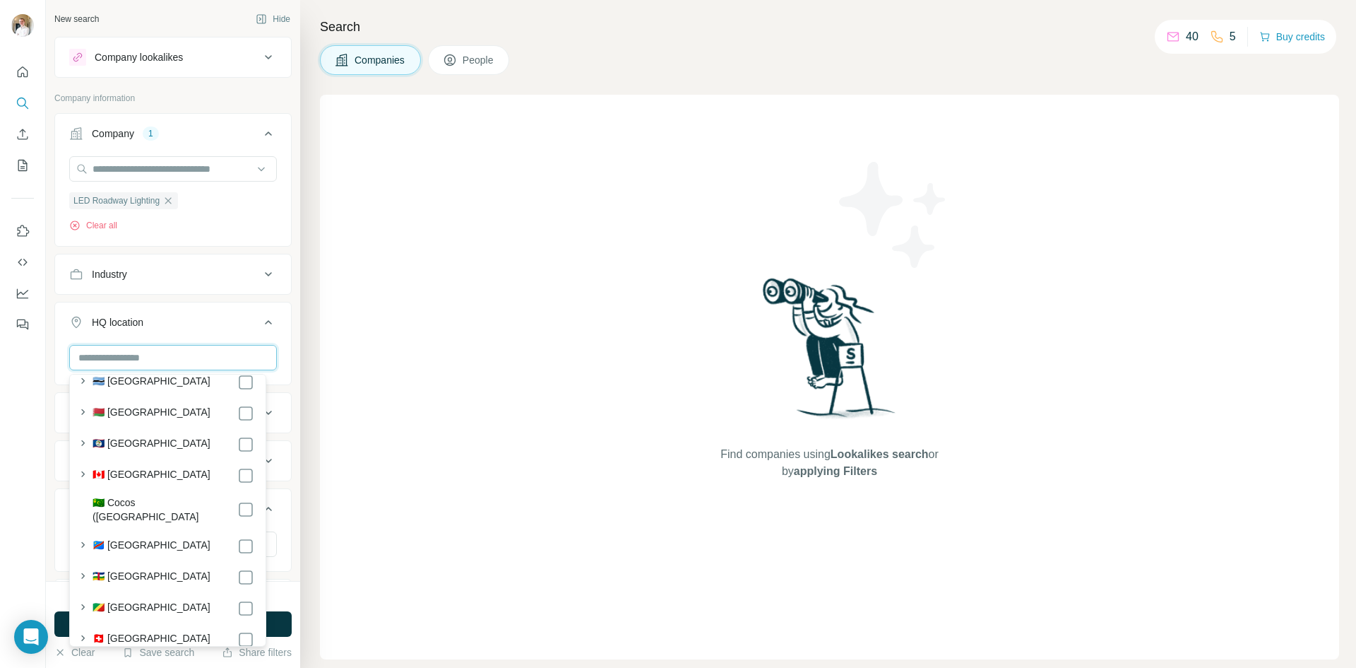
scroll to position [1060, 0]
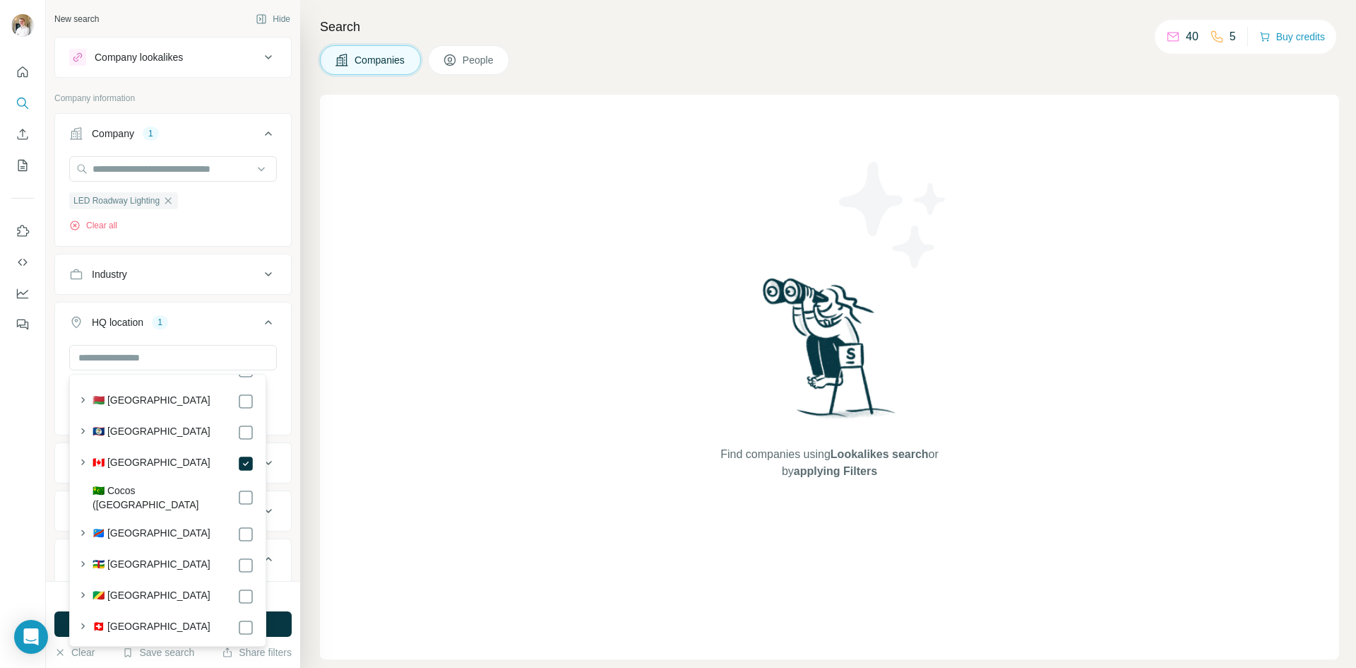
click at [272, 313] on button "HQ location 1" at bounding box center [173, 325] width 236 height 40
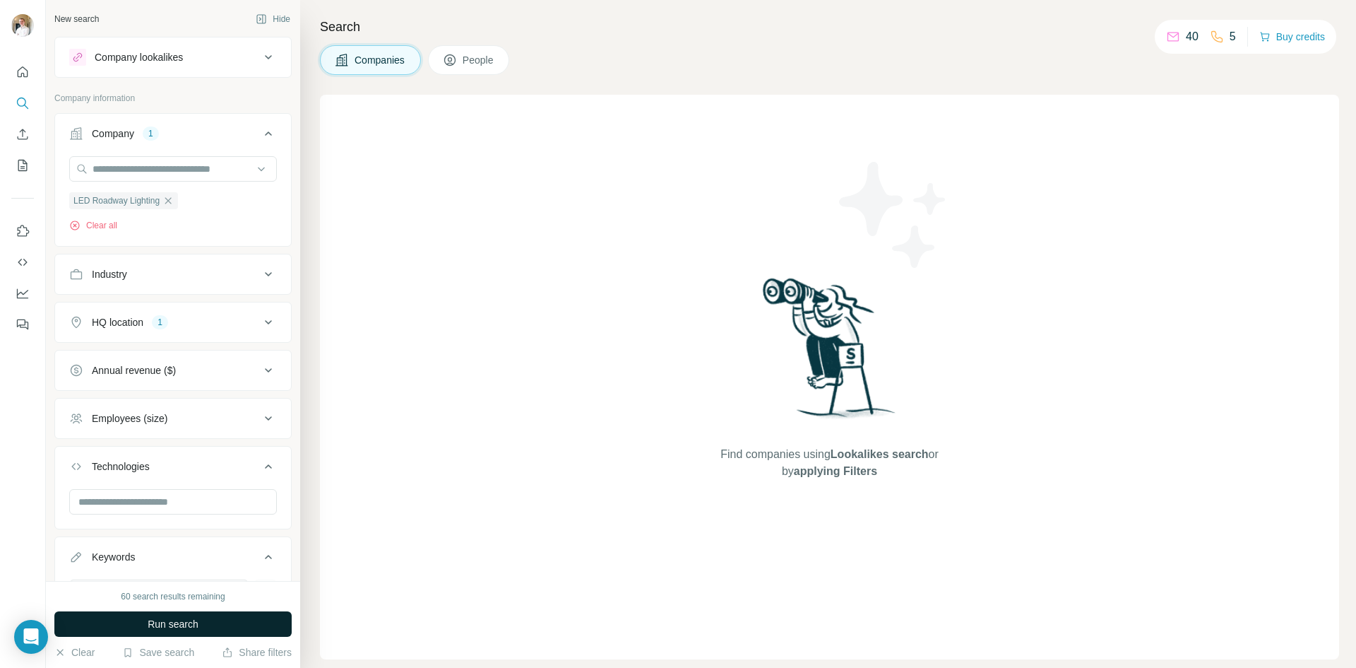
click at [145, 622] on button "Run search" at bounding box center [172, 623] width 237 height 25
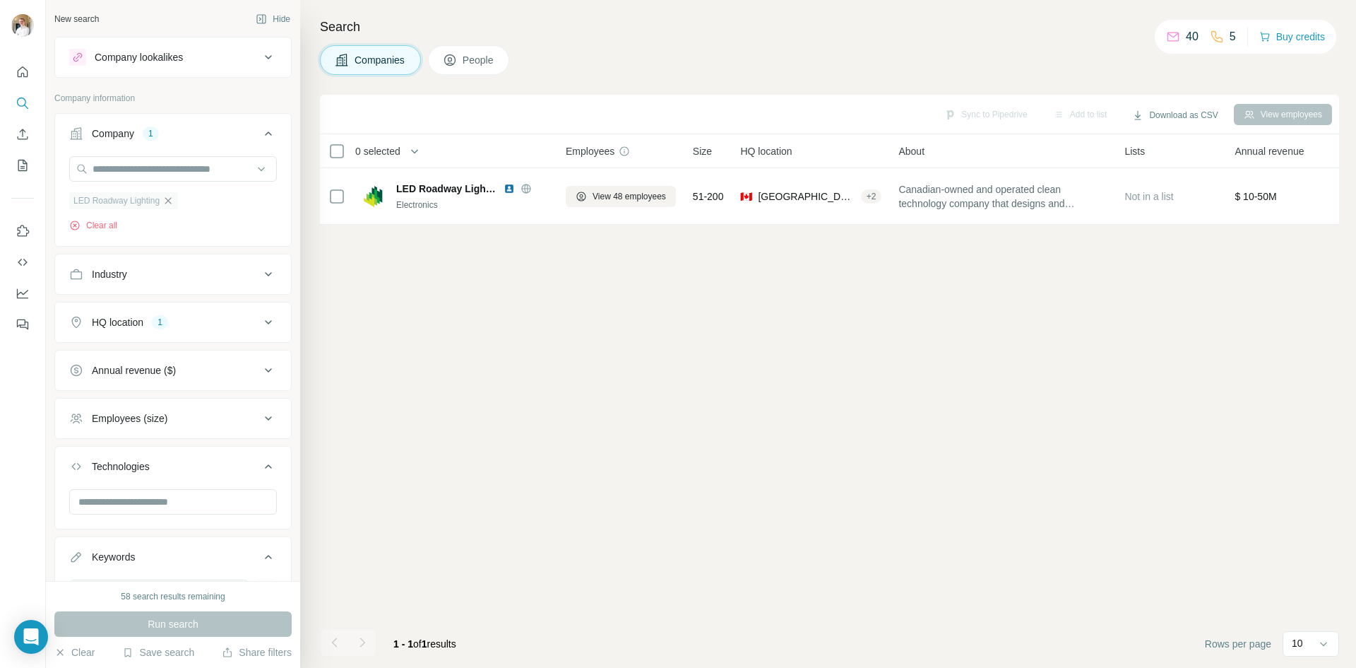
click at [172, 203] on icon "button" at bounding box center [167, 200] width 11 height 11
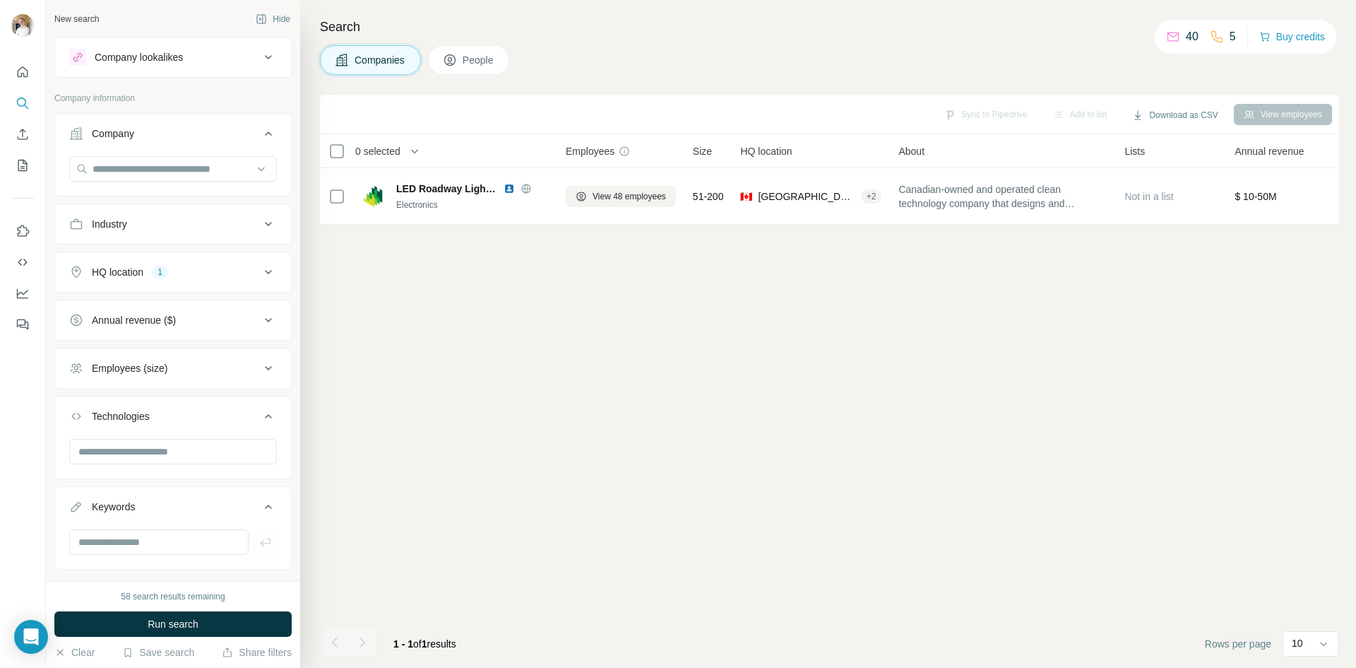
click at [129, 61] on div "Company lookalikes" at bounding box center [139, 57] width 88 height 14
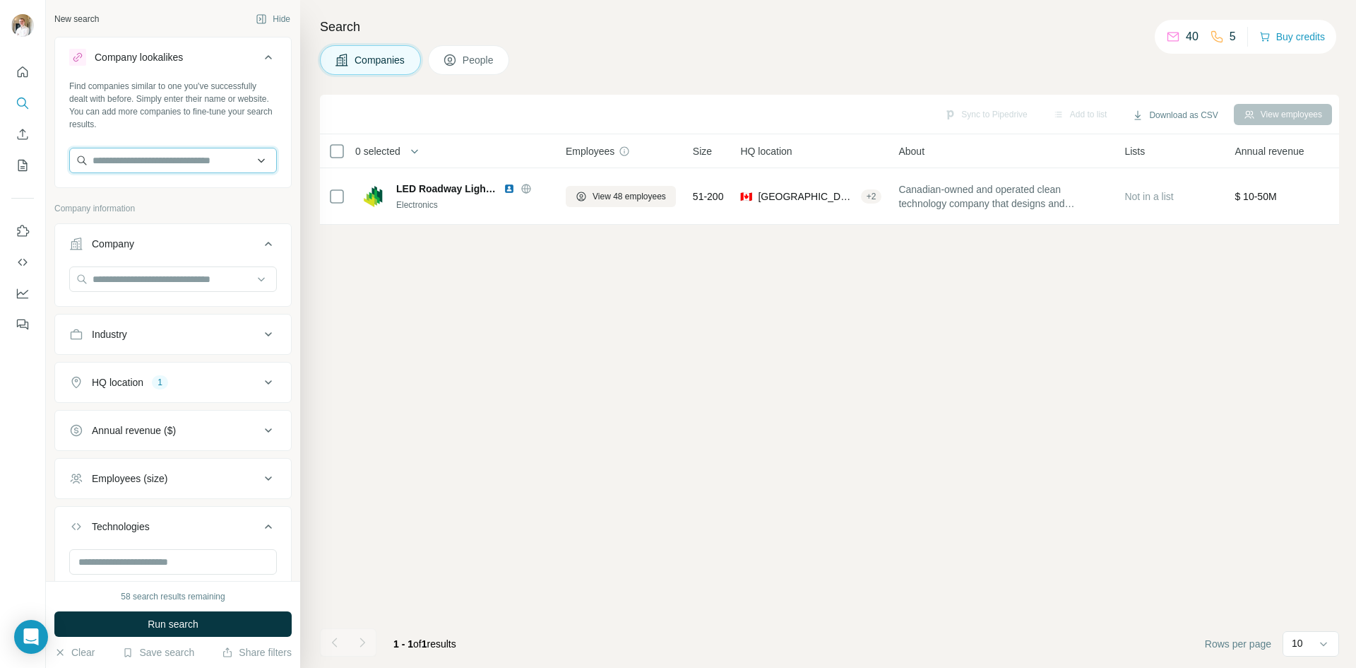
click at [141, 162] on input "text" at bounding box center [173, 160] width 208 height 25
type input "**********"
click at [184, 244] on p "[DOMAIN_NAME]" at bounding box center [160, 243] width 100 height 13
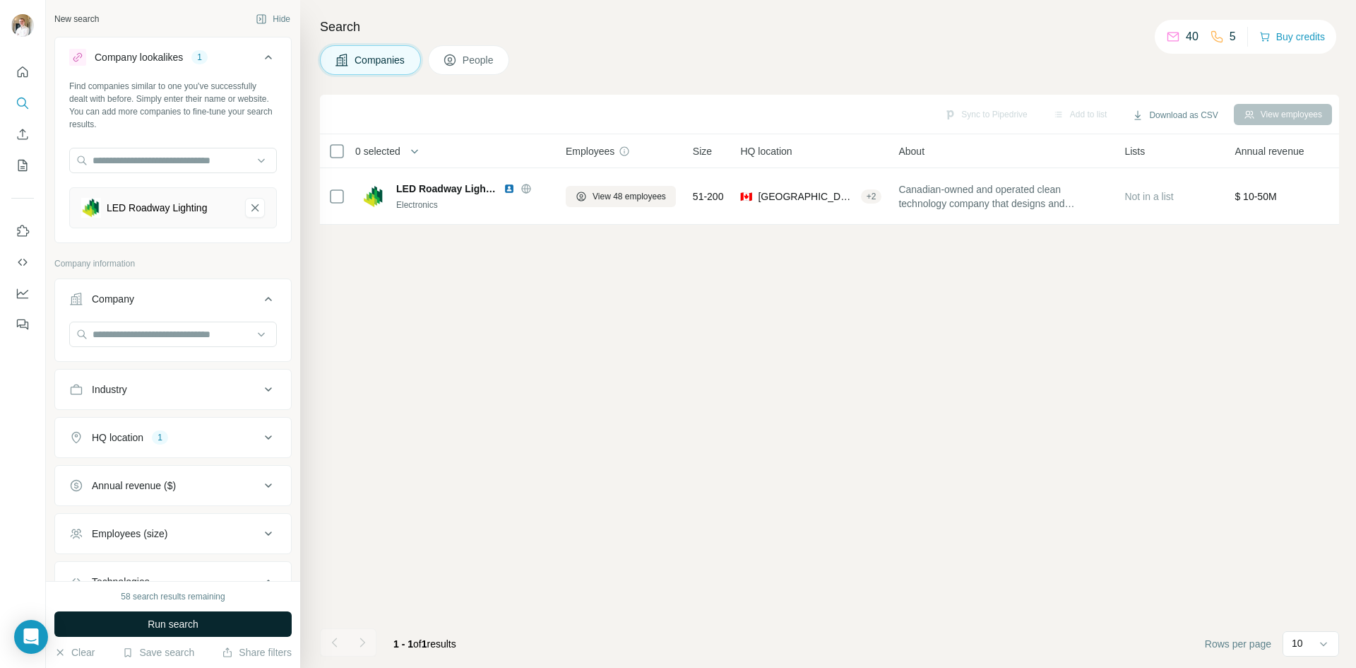
click at [196, 625] on span "Run search" at bounding box center [173, 624] width 51 height 14
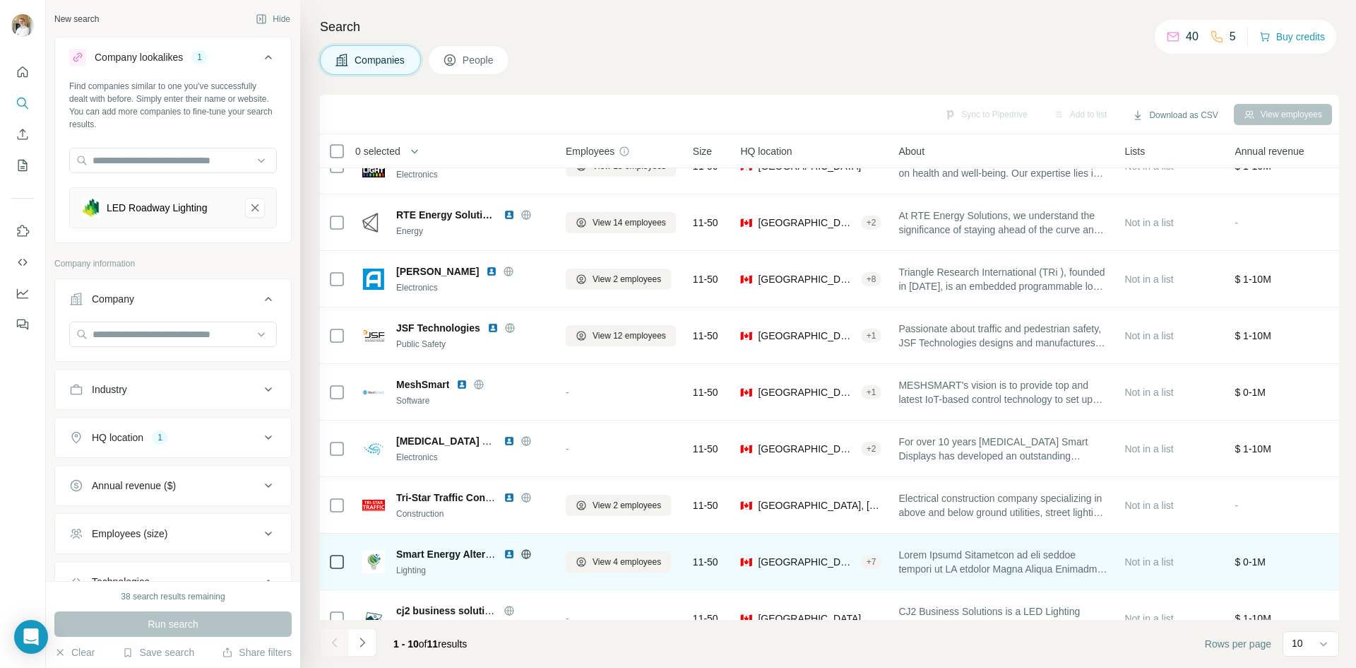
scroll to position [121, 0]
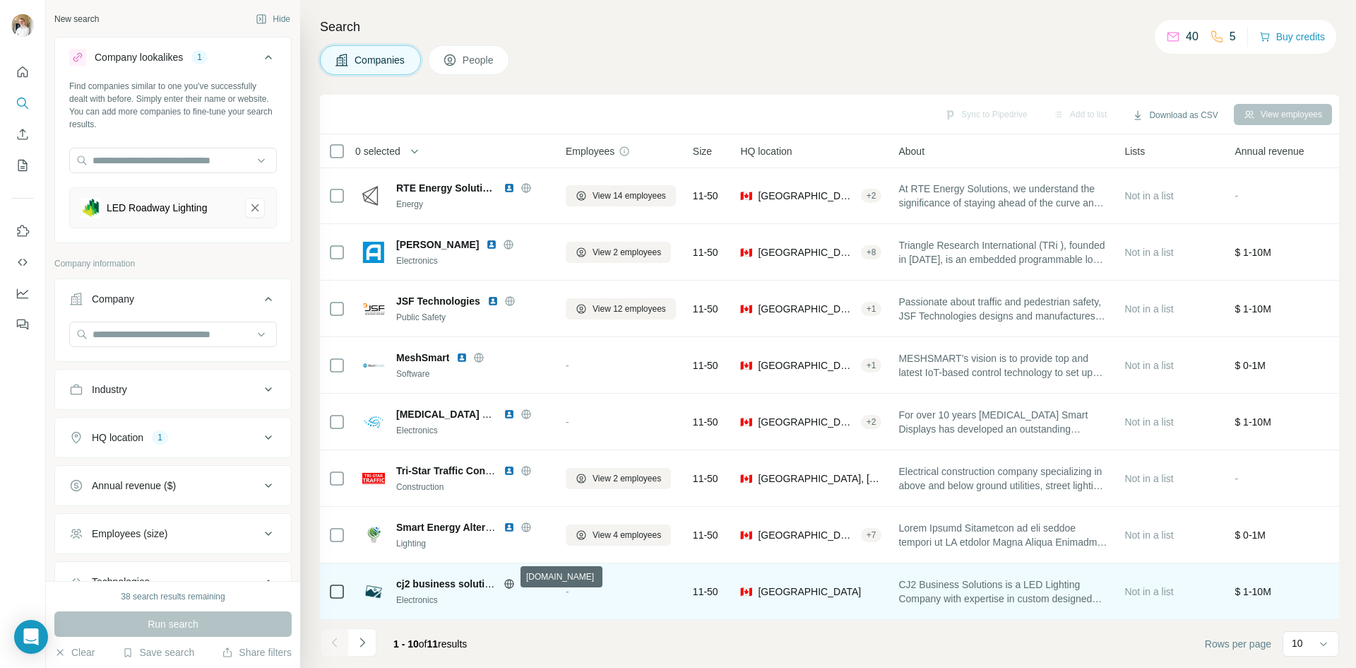
click at [513, 583] on icon at bounding box center [508, 583] width 9 height 1
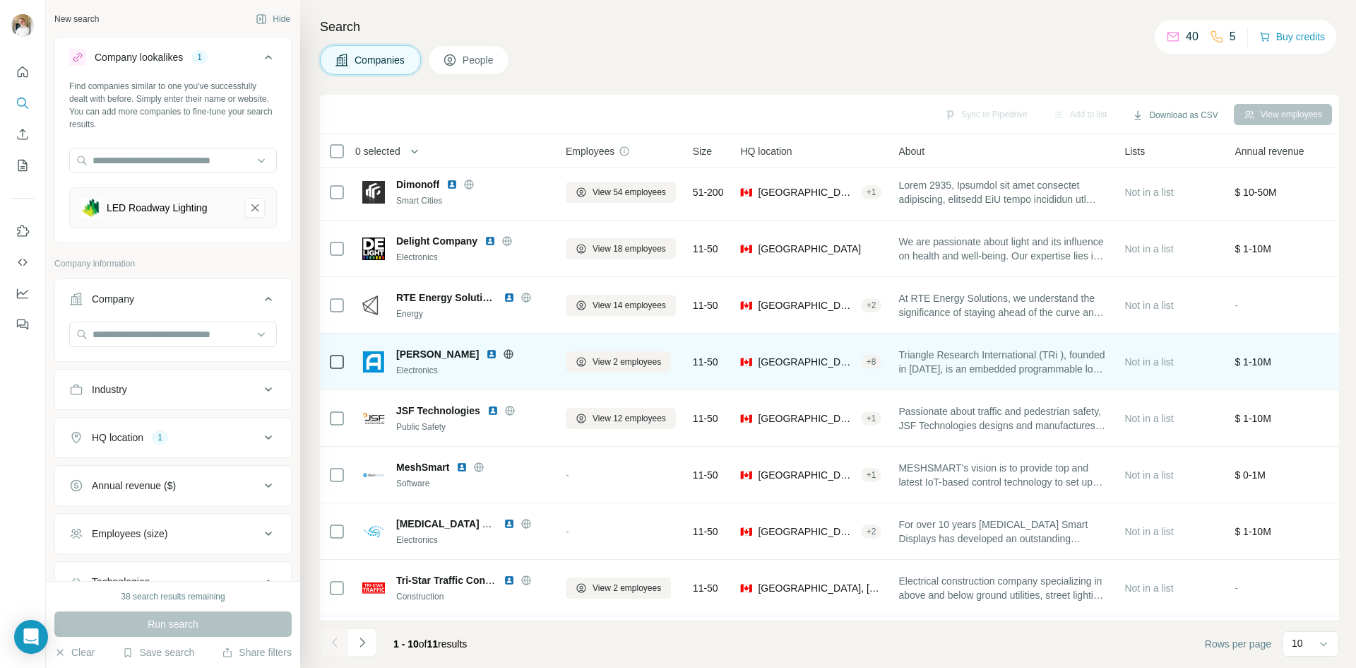
scroll to position [0, 0]
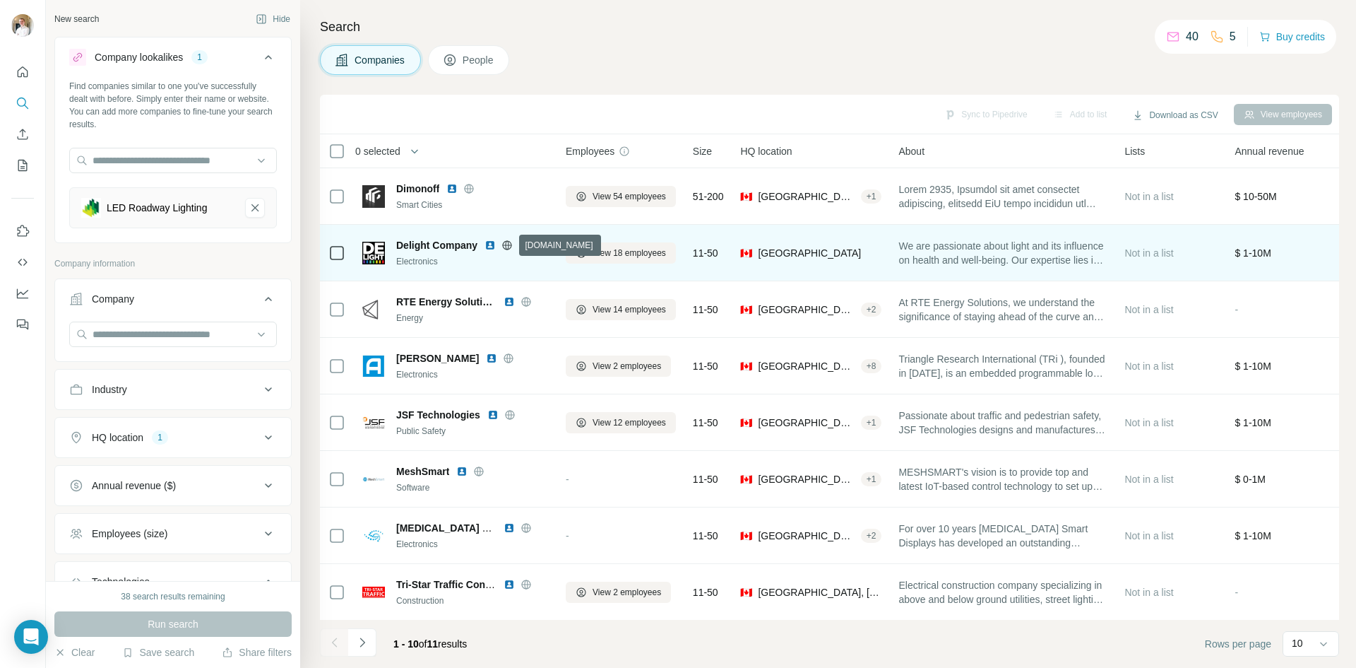
click at [511, 245] on icon at bounding box center [507, 244] width 9 height 1
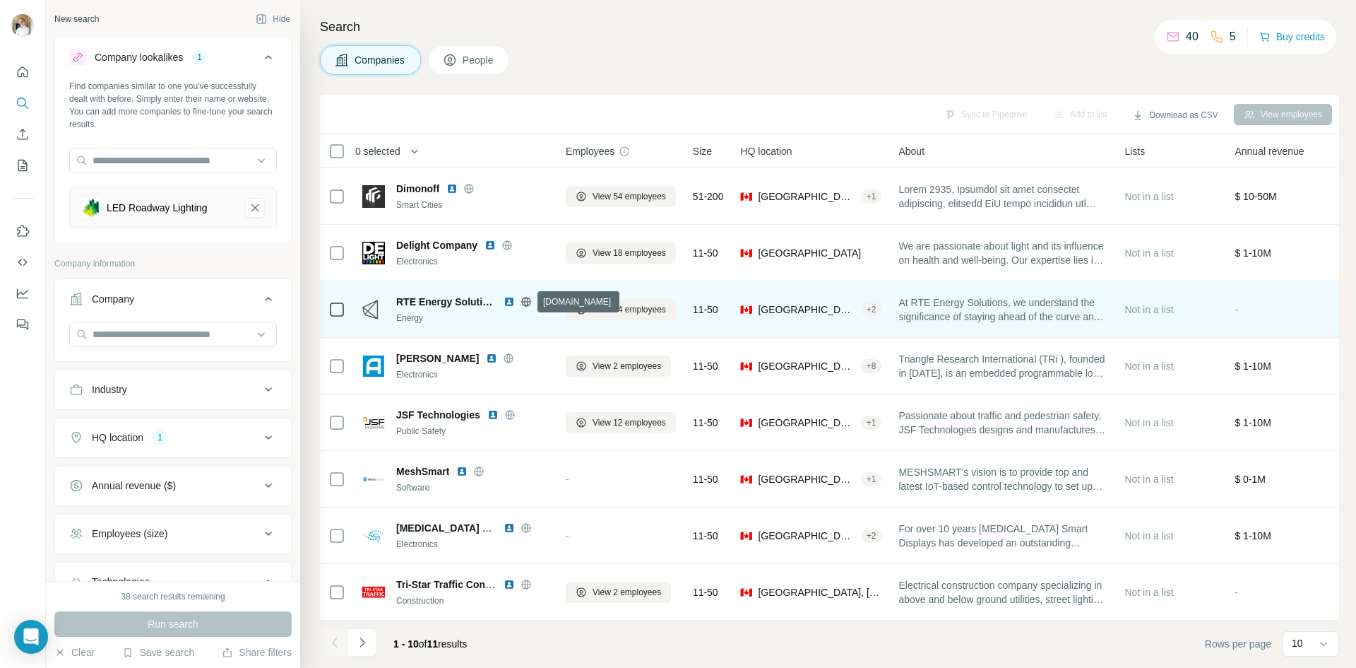
click at [528, 301] on icon at bounding box center [526, 301] width 4 height 9
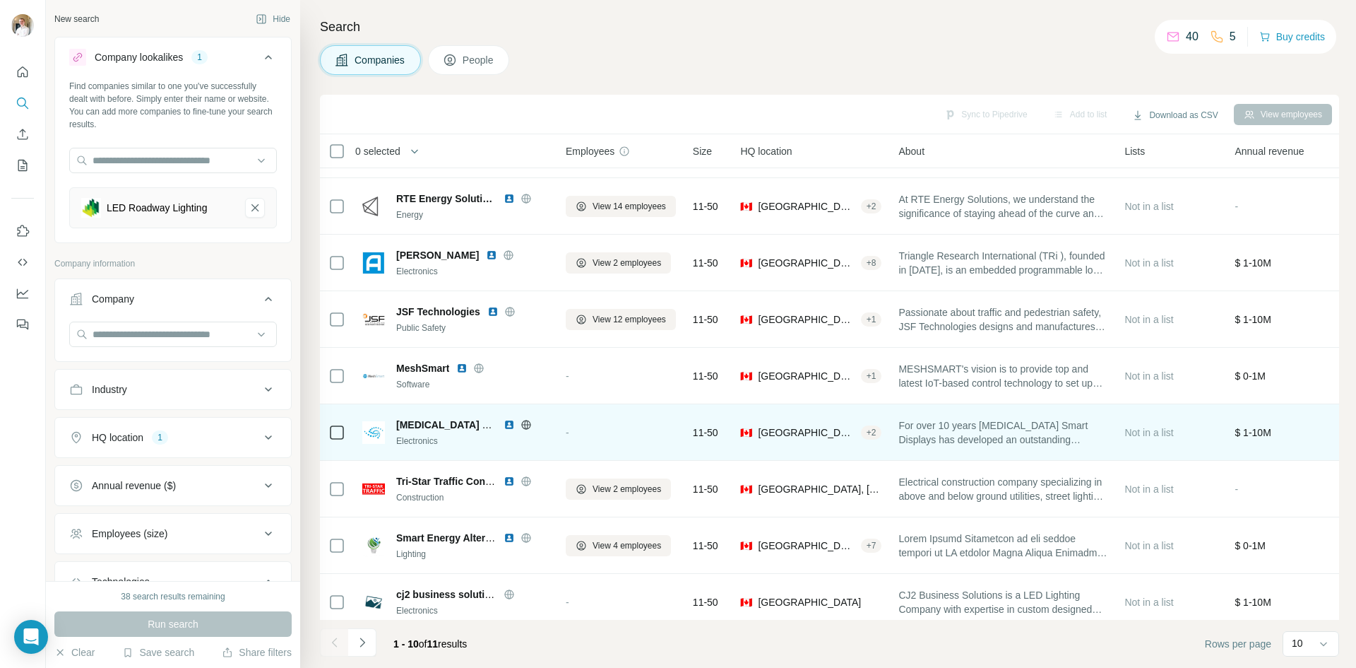
scroll to position [121, 0]
